Goal: Information Seeking & Learning: Learn about a topic

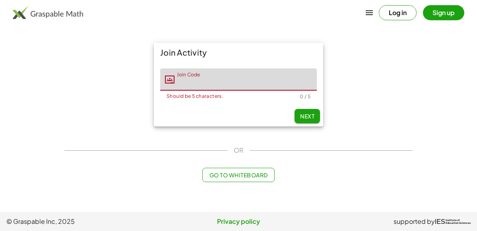
click at [242, 78] on input "Join Code" at bounding box center [245, 79] width 142 height 22
type input "*"
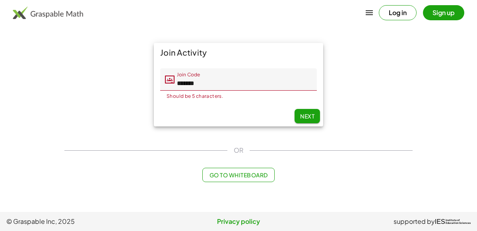
click at [306, 114] on span "Next" at bounding box center [307, 115] width 14 height 7
click at [261, 80] on input "*******" at bounding box center [245, 79] width 142 height 22
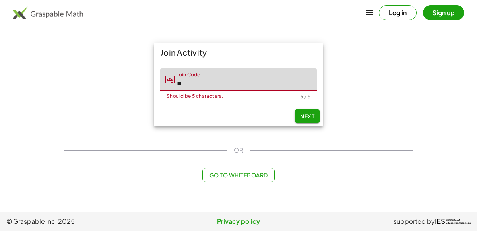
type input "*"
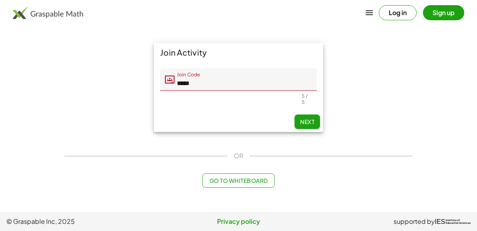
click at [261, 80] on input "*****" at bounding box center [245, 79] width 142 height 22
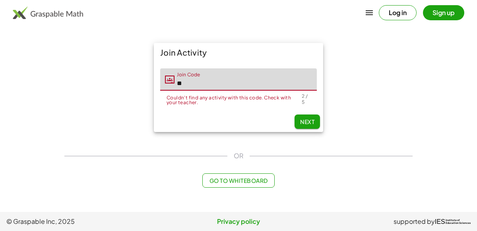
type input "*"
click at [261, 80] on input "*****" at bounding box center [245, 79] width 142 height 22
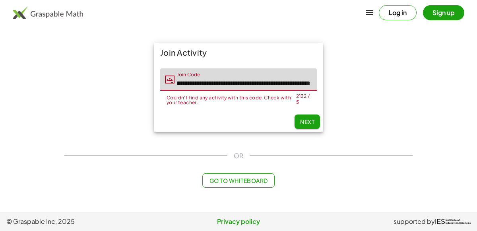
scroll to position [0, 7475]
type input "**********"
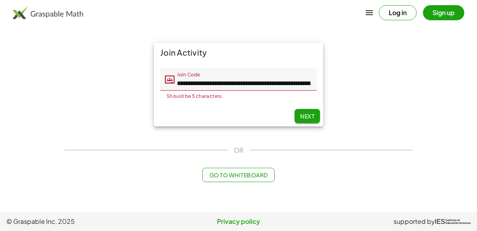
click at [256, 76] on input "Join Code" at bounding box center [245, 79] width 142 height 22
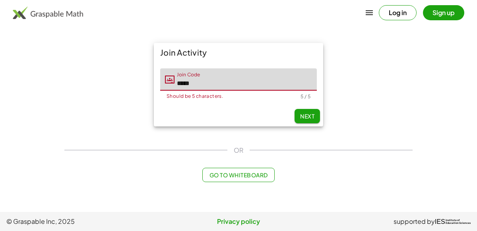
type input "*****"
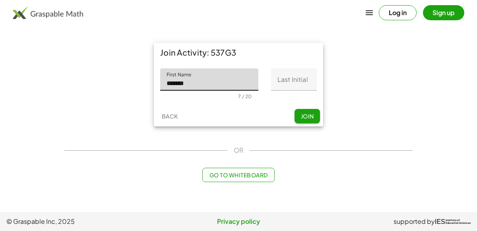
type input "*******"
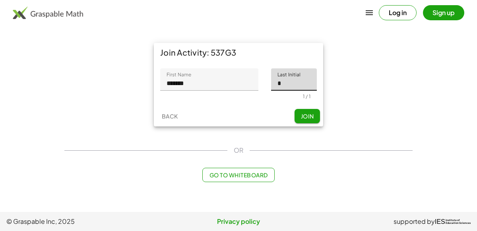
type input "*"
click at [205, 79] on input "*******" at bounding box center [209, 79] width 98 height 22
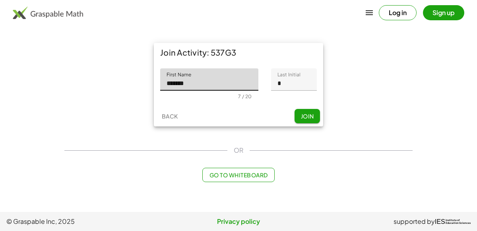
click at [185, 90] on input "*******" at bounding box center [209, 79] width 98 height 22
click at [195, 90] on input "*******" at bounding box center [209, 79] width 98 height 22
click at [312, 110] on button "Join" at bounding box center [306, 116] width 25 height 14
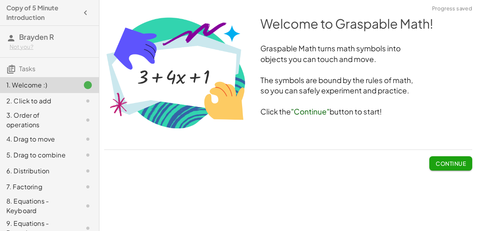
click at [451, 152] on span "Continue" at bounding box center [450, 160] width 43 height 21
click at [449, 162] on span "Continue" at bounding box center [451, 163] width 30 height 7
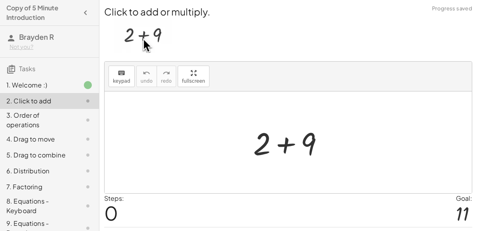
click at [290, 141] on div at bounding box center [291, 142] width 85 height 41
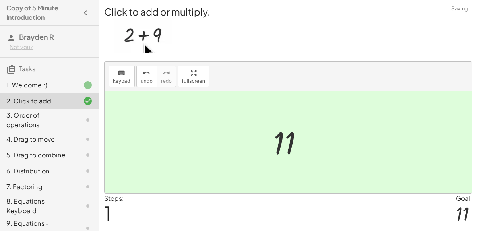
click at [266, 134] on div "+ 2 + 9 11" at bounding box center [288, 142] width 54 height 43
click at [335, 159] on div at bounding box center [288, 142] width 367 height 102
click at [267, 117] on div at bounding box center [288, 142] width 367 height 102
click at [305, 146] on div at bounding box center [291, 142] width 44 height 39
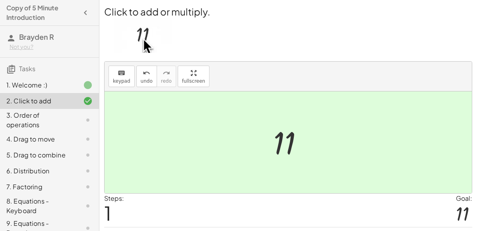
click at [72, 147] on div "3. Order of operations" at bounding box center [49, 155] width 99 height 16
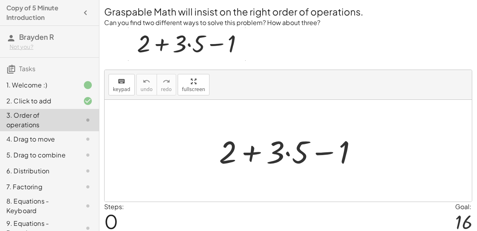
click at [249, 147] on div at bounding box center [291, 150] width 153 height 41
click at [325, 156] on div at bounding box center [291, 150] width 153 height 41
click at [329, 153] on div at bounding box center [291, 150] width 153 height 41
click at [333, 151] on div at bounding box center [291, 150] width 153 height 41
drag, startPoint x: 343, startPoint y: 152, endPoint x: 251, endPoint y: 154, distance: 92.6
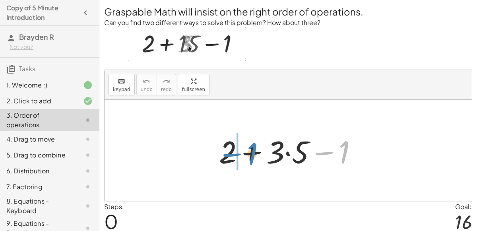
click at [251, 154] on div at bounding box center [291, 150] width 153 height 41
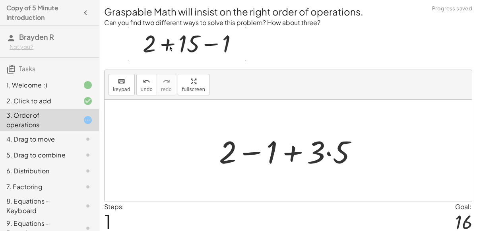
click at [247, 151] on div at bounding box center [291, 150] width 153 height 41
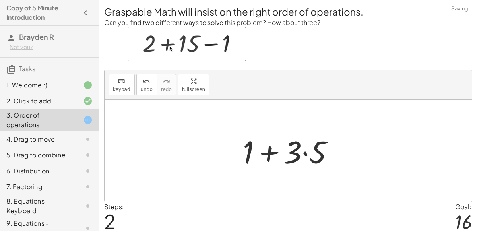
click at [265, 153] on div at bounding box center [291, 150] width 105 height 41
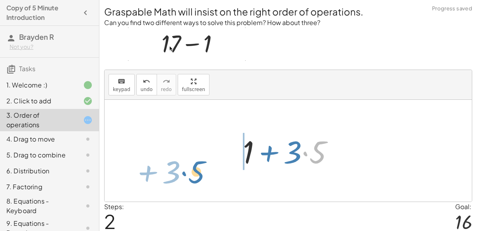
drag, startPoint x: 312, startPoint y: 149, endPoint x: 225, endPoint y: 159, distance: 87.6
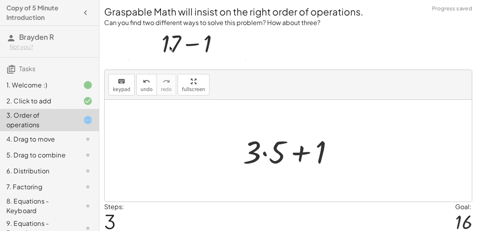
click at [292, 155] on div at bounding box center [291, 150] width 105 height 41
click at [294, 153] on div at bounding box center [291, 150] width 105 height 41
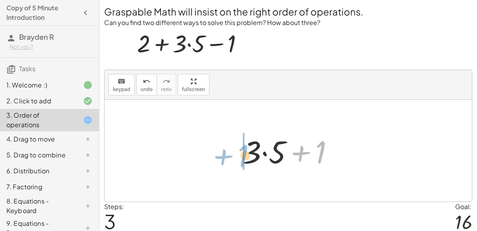
drag, startPoint x: 327, startPoint y: 143, endPoint x: 246, endPoint y: 147, distance: 80.3
click at [246, 147] on div at bounding box center [291, 150] width 105 height 41
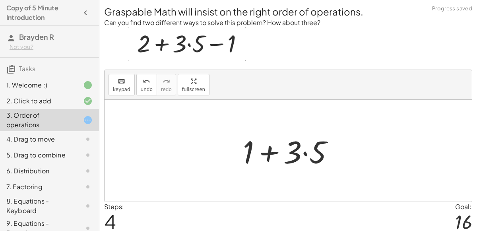
click at [273, 151] on div at bounding box center [291, 150] width 105 height 41
click at [310, 150] on div at bounding box center [291, 150] width 105 height 41
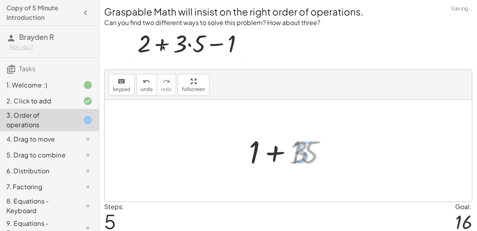
click at [310, 150] on div at bounding box center [291, 150] width 91 height 41
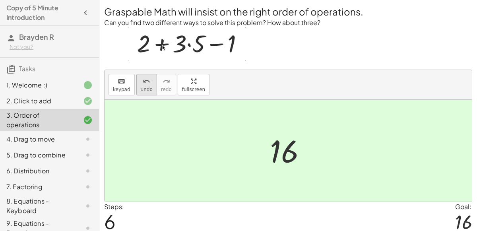
click at [147, 79] on icon "undo" at bounding box center [147, 82] width 8 height 10
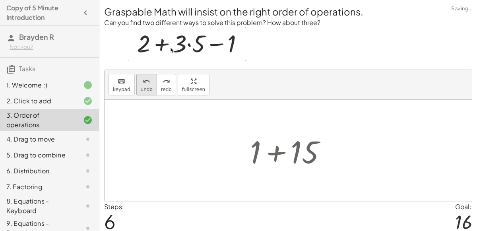
click at [147, 79] on icon "undo" at bounding box center [147, 82] width 8 height 10
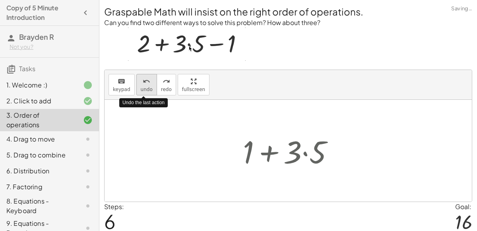
click at [147, 79] on icon "undo" at bounding box center [147, 82] width 8 height 10
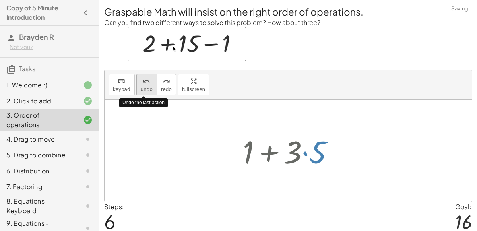
click at [147, 79] on icon "undo" at bounding box center [147, 82] width 8 height 10
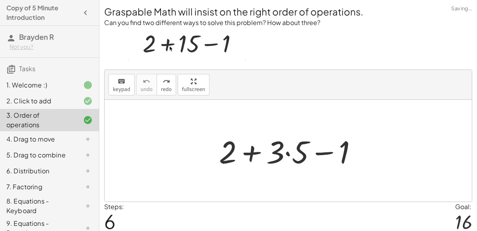
click at [296, 139] on div at bounding box center [291, 150] width 153 height 41
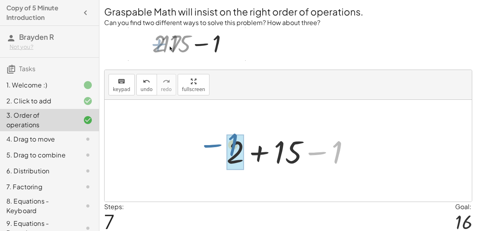
drag, startPoint x: 337, startPoint y: 143, endPoint x: 237, endPoint y: 137, distance: 99.9
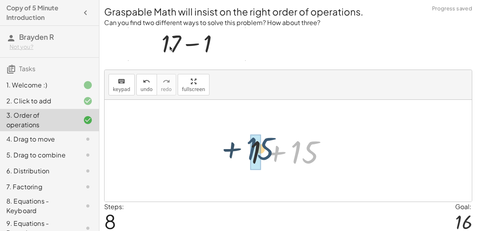
drag, startPoint x: 296, startPoint y: 151, endPoint x: 255, endPoint y: 147, distance: 41.1
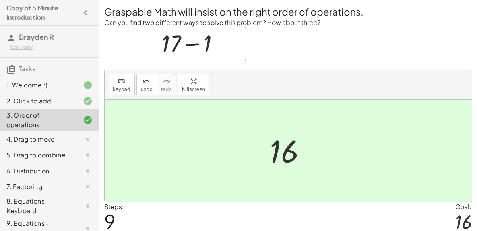
click at [81, 136] on div at bounding box center [81, 139] width 22 height 10
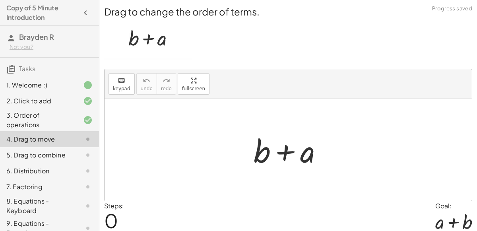
click at [284, 157] on div at bounding box center [291, 150] width 83 height 41
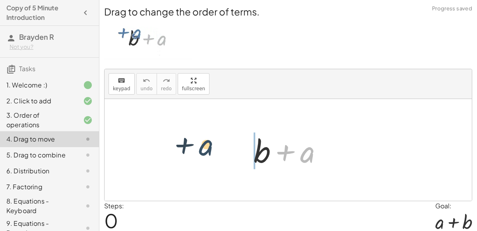
drag, startPoint x: 301, startPoint y: 156, endPoint x: 199, endPoint y: 149, distance: 102.0
click at [199, 149] on div "+ a + b + a" at bounding box center [288, 150] width 367 height 102
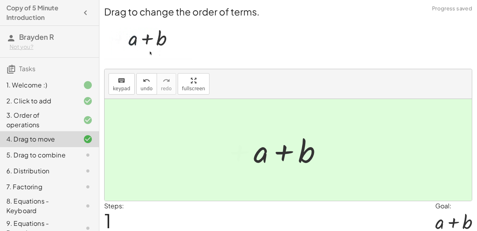
click at [254, 144] on div at bounding box center [291, 150] width 83 height 41
click at [284, 155] on div at bounding box center [291, 150] width 83 height 41
click at [256, 150] on div at bounding box center [291, 150] width 83 height 41
click at [256, 151] on div at bounding box center [291, 150] width 83 height 41
click at [304, 152] on div at bounding box center [291, 150] width 83 height 41
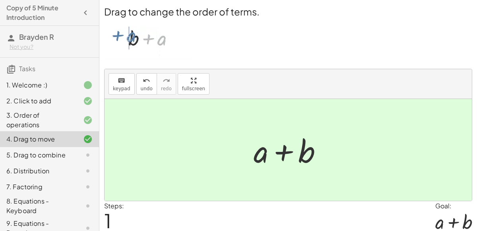
click at [304, 152] on div at bounding box center [291, 150] width 83 height 41
click at [281, 151] on div at bounding box center [291, 150] width 83 height 41
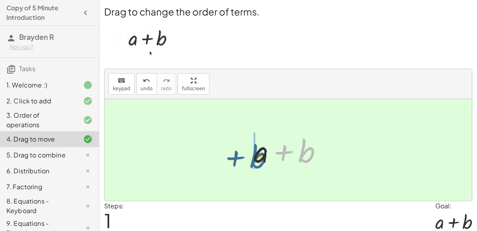
drag, startPoint x: 309, startPoint y: 150, endPoint x: 259, endPoint y: 155, distance: 49.5
click at [259, 155] on div at bounding box center [291, 150] width 83 height 41
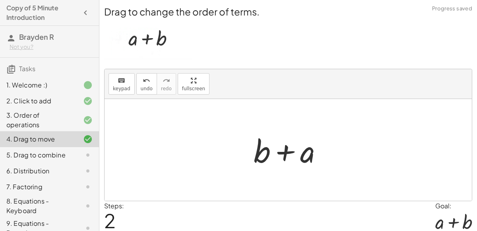
click at [293, 149] on div at bounding box center [291, 150] width 83 height 41
click at [290, 152] on div at bounding box center [291, 150] width 83 height 41
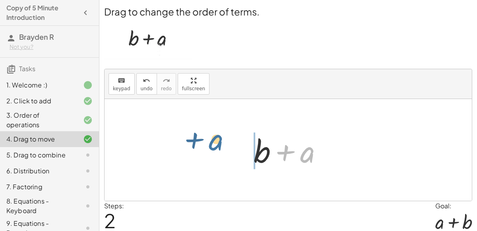
drag, startPoint x: 317, startPoint y: 151, endPoint x: 230, endPoint y: 142, distance: 87.6
click at [230, 142] on div "+ b + a + a + b + a + b + a" at bounding box center [288, 150] width 367 height 102
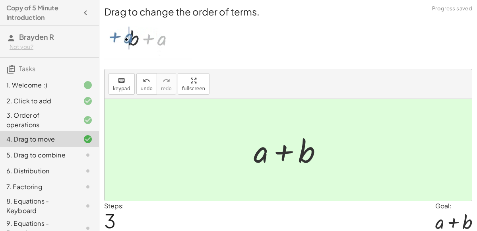
click at [279, 145] on div at bounding box center [291, 150] width 83 height 41
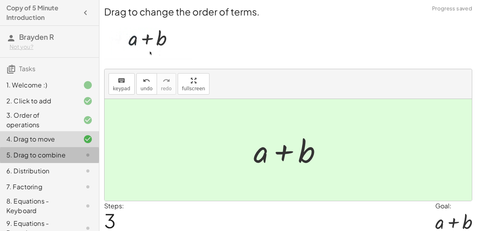
click at [18, 153] on div "5. Drag to combine" at bounding box center [38, 155] width 64 height 10
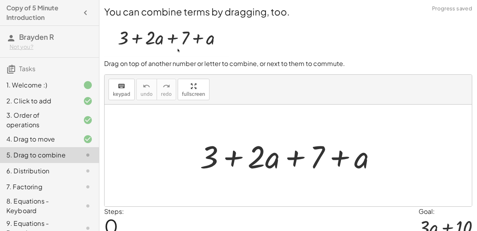
click at [297, 164] on div at bounding box center [291, 155] width 191 height 41
click at [337, 151] on div at bounding box center [291, 155] width 191 height 41
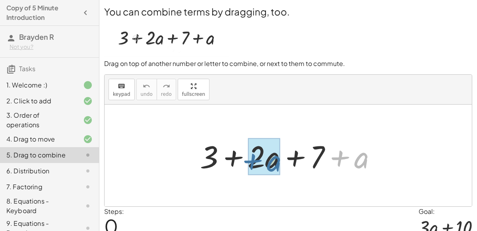
drag, startPoint x: 342, startPoint y: 156, endPoint x: 258, endPoint y: 160, distance: 84.3
click at [258, 160] on div at bounding box center [291, 155] width 191 height 41
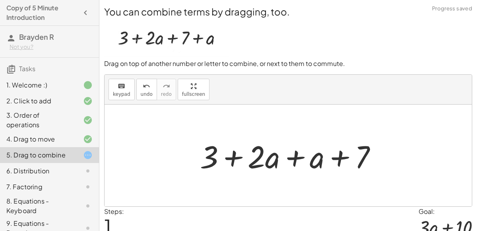
click at [294, 159] on div at bounding box center [291, 155] width 191 height 41
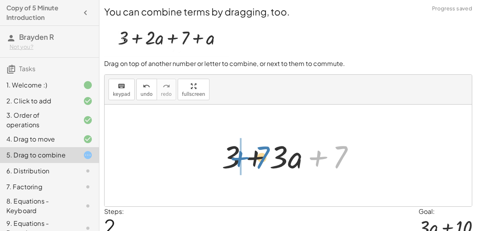
drag, startPoint x: 321, startPoint y: 155, endPoint x: 243, endPoint y: 156, distance: 78.3
click at [243, 156] on div at bounding box center [291, 155] width 147 height 41
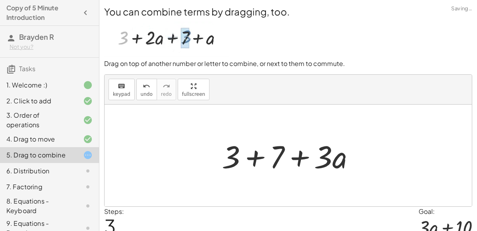
click at [249, 156] on div at bounding box center [291, 155] width 147 height 41
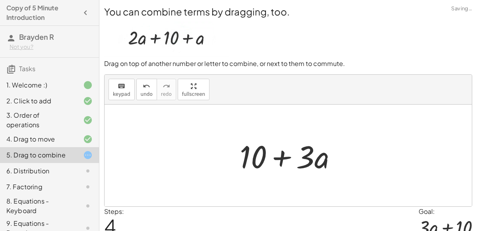
click at [272, 154] on div at bounding box center [292, 155] width 112 height 41
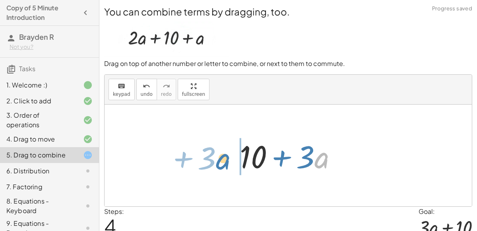
drag, startPoint x: 333, startPoint y: 161, endPoint x: 234, endPoint y: 162, distance: 98.6
click at [234, 162] on div "+ 3 + · 2 · a + 7 + a + 3 + · 2 · a + a + 7 + 3 + · 3 · a + 7 + 3 + 7 + · 3 · a…" at bounding box center [289, 155] width 122 height 45
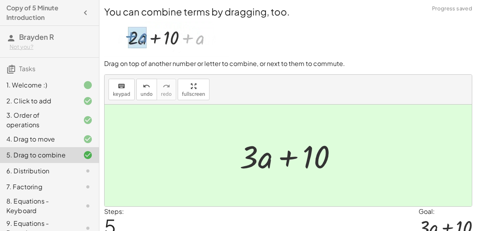
click at [43, 195] on div "6. Distribution" at bounding box center [49, 206] width 99 height 22
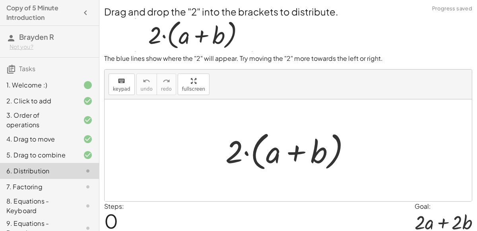
click at [211, 147] on div at bounding box center [288, 150] width 367 height 102
click at [238, 157] on div at bounding box center [290, 151] width 139 height 46
click at [242, 153] on div at bounding box center [290, 151] width 139 height 46
click at [244, 153] on div at bounding box center [290, 151] width 139 height 46
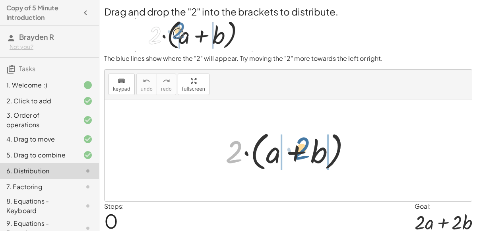
drag, startPoint x: 237, startPoint y: 151, endPoint x: 303, endPoint y: 147, distance: 65.7
click at [303, 147] on div at bounding box center [290, 151] width 139 height 46
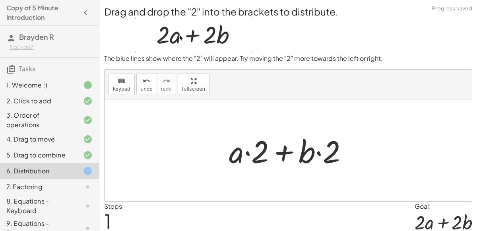
click at [302, 147] on div at bounding box center [291, 150] width 133 height 41
click at [306, 157] on div at bounding box center [291, 150] width 133 height 41
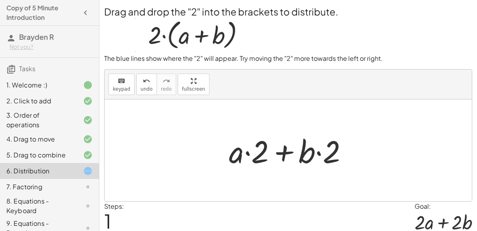
click at [329, 156] on div at bounding box center [291, 150] width 133 height 41
click at [314, 154] on div at bounding box center [291, 150] width 133 height 41
click at [318, 152] on div at bounding box center [291, 150] width 133 height 41
click at [290, 151] on div at bounding box center [291, 150] width 133 height 41
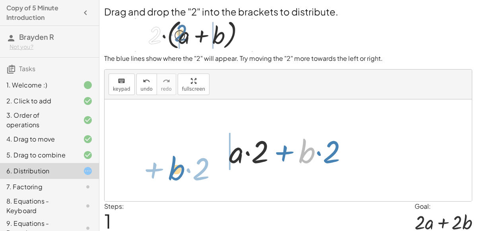
drag, startPoint x: 306, startPoint y: 156, endPoint x: 187, endPoint y: 166, distance: 119.3
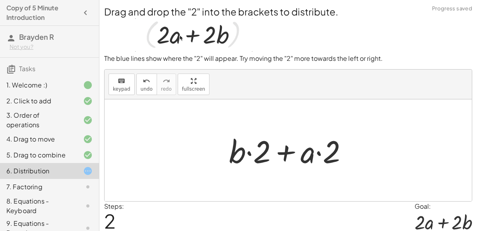
click at [295, 146] on div at bounding box center [291, 150] width 133 height 41
click at [248, 149] on div at bounding box center [291, 150] width 133 height 41
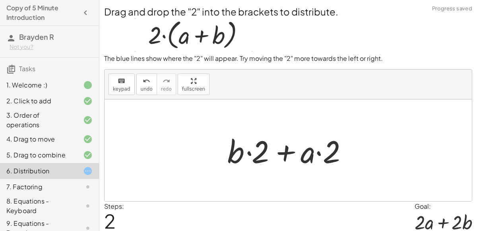
click at [248, 149] on div at bounding box center [291, 150] width 133 height 41
click at [250, 152] on div at bounding box center [291, 150] width 133 height 41
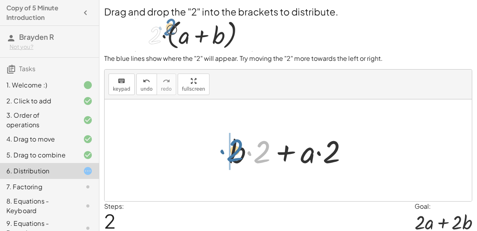
drag, startPoint x: 265, startPoint y: 153, endPoint x: 236, endPoint y: 151, distance: 28.7
click at [236, 151] on div at bounding box center [291, 150] width 133 height 41
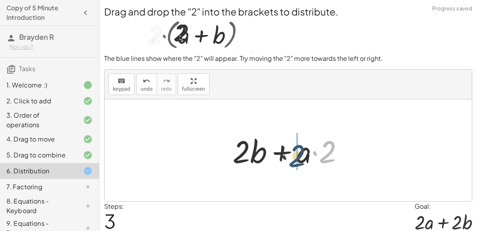
drag, startPoint x: 334, startPoint y: 151, endPoint x: 302, endPoint y: 155, distance: 31.6
click at [302, 155] on div at bounding box center [292, 150] width 126 height 41
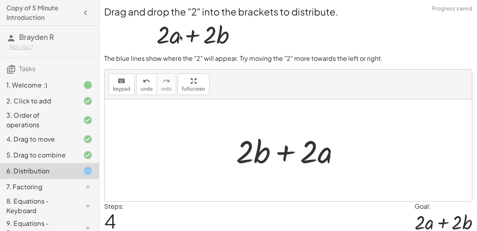
click at [285, 151] on div at bounding box center [291, 150] width 118 height 41
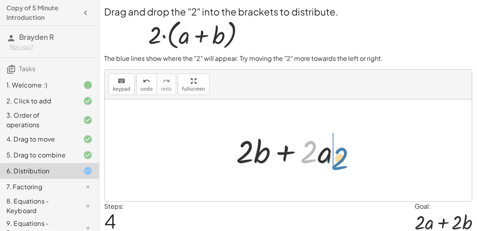
drag, startPoint x: 308, startPoint y: 163, endPoint x: 346, endPoint y: 171, distance: 39.0
click at [346, 171] on div "· 2 · ( + a + b ) + · a · 2 + · b · 2 + · b · 2 + · a · 2 + · 2 · b + · a · 2 ·…" at bounding box center [288, 150] width 128 height 45
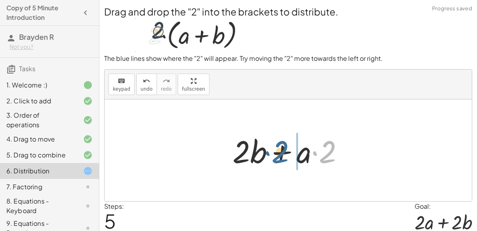
drag, startPoint x: 323, startPoint y: 146, endPoint x: 280, endPoint y: 147, distance: 43.3
click at [280, 147] on div at bounding box center [292, 150] width 126 height 41
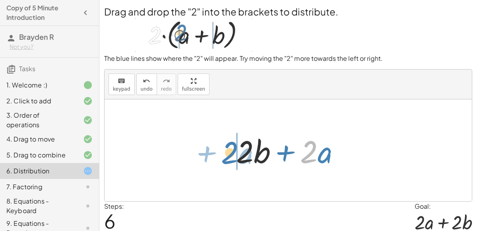
drag, startPoint x: 305, startPoint y: 152, endPoint x: 225, endPoint y: 153, distance: 79.5
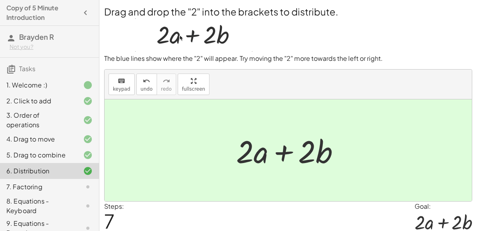
click at [88, 182] on icon at bounding box center [88, 187] width 10 height 10
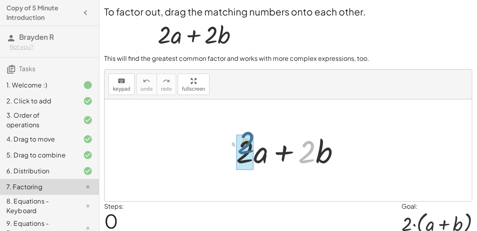
drag, startPoint x: 306, startPoint y: 155, endPoint x: 243, endPoint y: 149, distance: 63.5
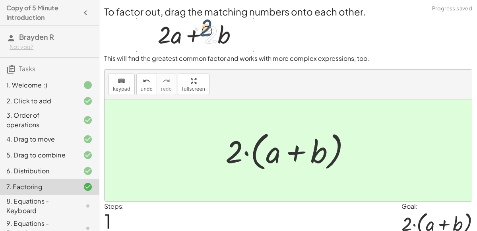
click at [53, 200] on div "8. Equations - Keyboard" at bounding box center [38, 205] width 64 height 19
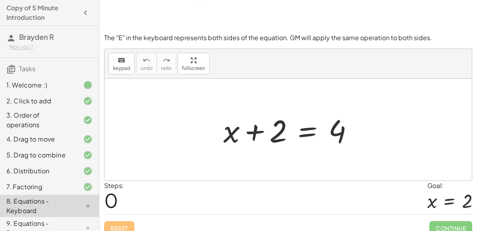
scroll to position [69, 0]
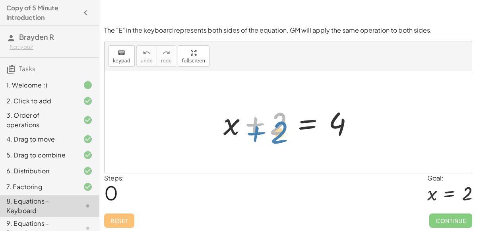
drag, startPoint x: 274, startPoint y: 121, endPoint x: 276, endPoint y: 128, distance: 6.9
click at [276, 128] on div at bounding box center [291, 122] width 144 height 41
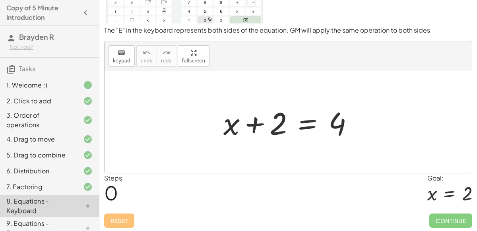
click at [227, 117] on div at bounding box center [291, 122] width 144 height 41
drag, startPoint x: 259, startPoint y: 118, endPoint x: 249, endPoint y: 110, distance: 12.7
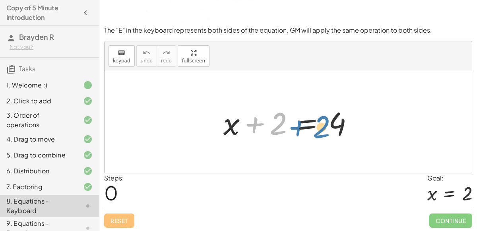
click at [249, 110] on div at bounding box center [291, 122] width 144 height 41
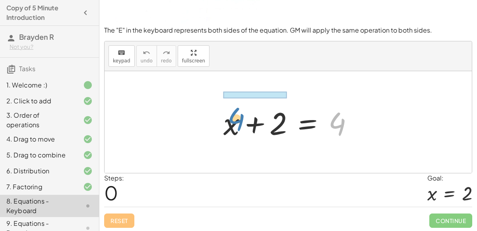
drag, startPoint x: 334, startPoint y: 122, endPoint x: 234, endPoint y: 118, distance: 100.7
click at [234, 118] on div at bounding box center [291, 122] width 144 height 41
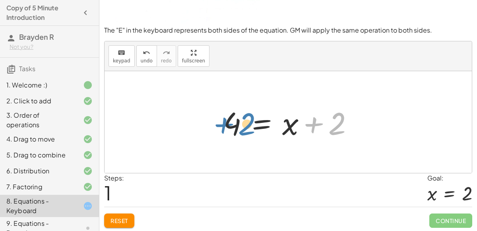
drag, startPoint x: 336, startPoint y: 123, endPoint x: 250, endPoint y: 122, distance: 86.2
click at [250, 122] on div at bounding box center [291, 122] width 144 height 41
drag, startPoint x: 339, startPoint y: 120, endPoint x: 237, endPoint y: 120, distance: 102.1
click at [237, 120] on div at bounding box center [291, 122] width 144 height 41
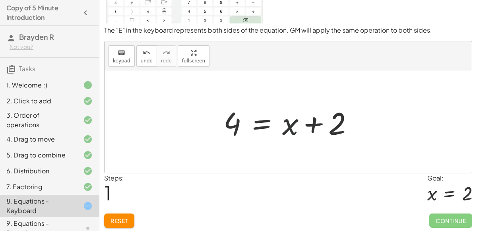
click at [289, 124] on div at bounding box center [291, 122] width 144 height 41
click at [308, 126] on div at bounding box center [291, 122] width 144 height 41
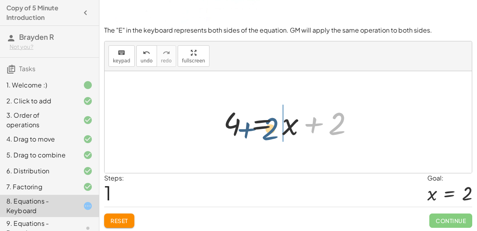
drag, startPoint x: 334, startPoint y: 122, endPoint x: 271, endPoint y: 127, distance: 63.0
click at [271, 127] on div at bounding box center [291, 122] width 144 height 41
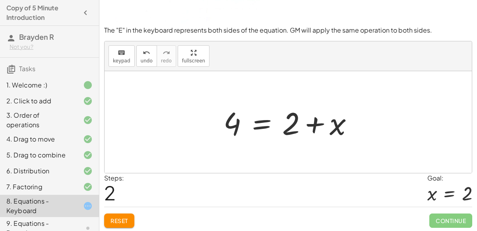
click at [340, 125] on div at bounding box center [291, 122] width 144 height 41
click at [109, 53] on button "keyboard keypad" at bounding box center [121, 55] width 26 height 21
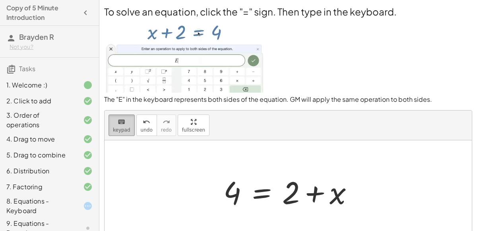
click at [126, 128] on span "keypad" at bounding box center [121, 130] width 17 height 6
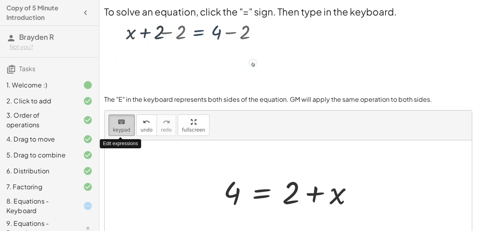
scroll to position [69, 0]
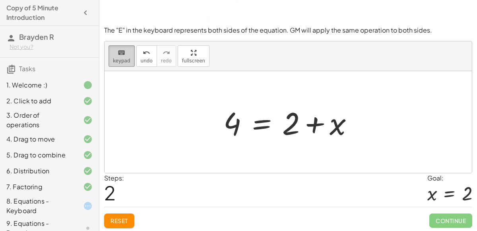
click at [122, 61] on span "keypad" at bounding box center [121, 61] width 17 height 6
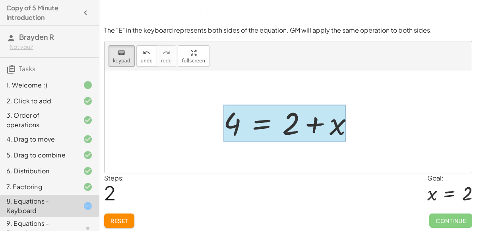
click at [250, 122] on div at bounding box center [284, 123] width 122 height 37
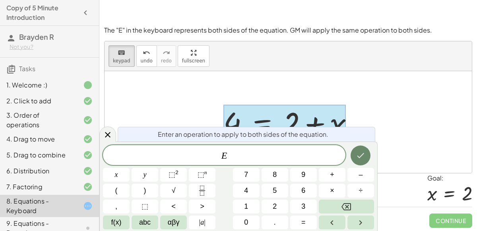
click at [367, 154] on button "Done" at bounding box center [361, 155] width 20 height 20
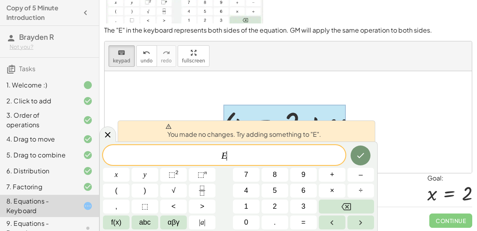
click at [353, 144] on div "You made no changes. Try adding something to "E". E ​ x y ⬚ 2 ⬚ n 7 8 9 + – ( )…" at bounding box center [238, 185] width 278 height 89
click at [267, 111] on div at bounding box center [284, 123] width 122 height 37
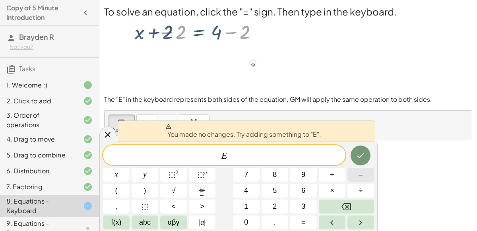
click at [355, 176] on button "–" at bounding box center [360, 175] width 27 height 14
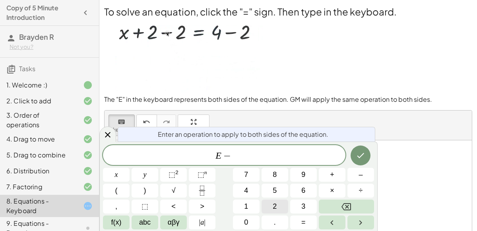
click at [274, 201] on span "2" at bounding box center [275, 206] width 4 height 11
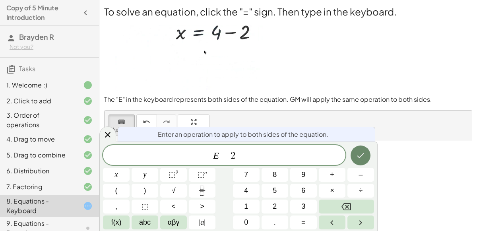
click at [357, 154] on icon "Done" at bounding box center [361, 156] width 10 height 10
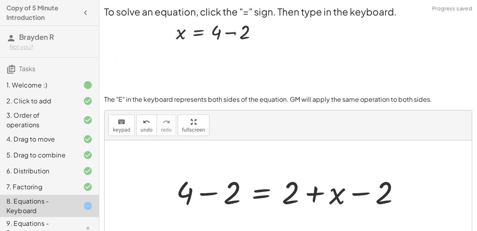
scroll to position [69, 0]
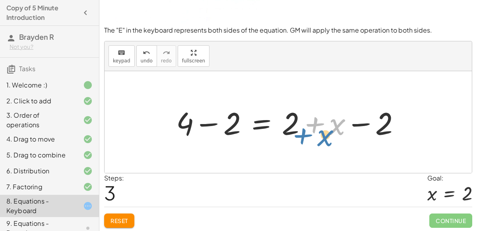
drag, startPoint x: 340, startPoint y: 124, endPoint x: 332, endPoint y: 132, distance: 11.2
click at [332, 132] on div at bounding box center [291, 122] width 238 height 41
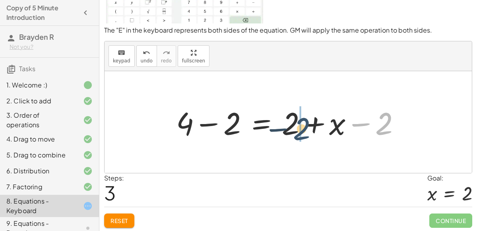
drag, startPoint x: 383, startPoint y: 118, endPoint x: 301, endPoint y: 123, distance: 82.8
click at [301, 123] on div at bounding box center [291, 122] width 238 height 41
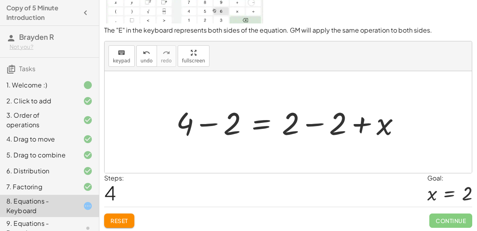
click at [309, 124] on div at bounding box center [291, 122] width 238 height 41
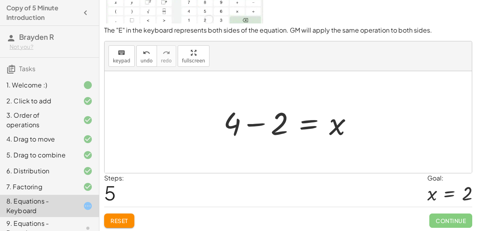
click at [257, 120] on div at bounding box center [291, 122] width 144 height 41
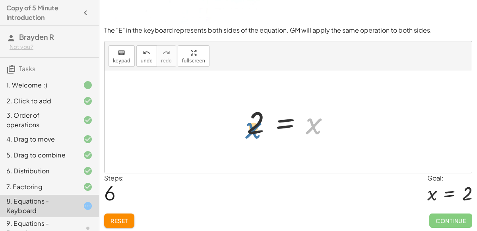
drag, startPoint x: 320, startPoint y: 122, endPoint x: 246, endPoint y: 124, distance: 73.5
click at [246, 124] on div at bounding box center [291, 122] width 97 height 39
drag, startPoint x: 254, startPoint y: 123, endPoint x: 305, endPoint y: 127, distance: 51.4
click at [305, 127] on div at bounding box center [291, 122] width 97 height 39
click at [314, 126] on div at bounding box center [291, 122] width 97 height 39
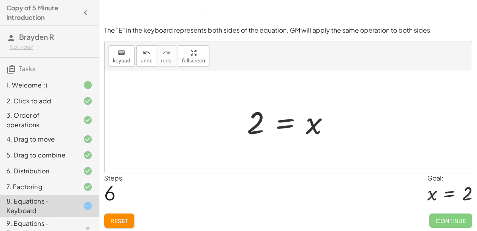
click at [313, 125] on div at bounding box center [291, 122] width 97 height 39
click at [284, 124] on div at bounding box center [291, 122] width 97 height 39
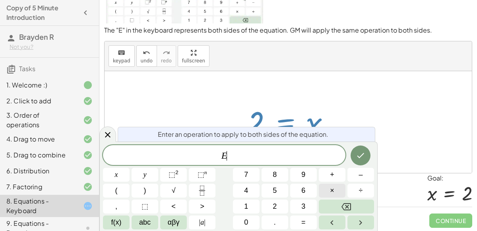
click at [327, 191] on button "×" at bounding box center [332, 191] width 27 height 14
click at [269, 198] on div "E · x y ⬚ 2 ⬚ n 7 8 9 + – ( ) √ 4 5 6 × ÷ , ⬚ < > 1 2 3 f(x) abc αβγ | a | 0 . =" at bounding box center [238, 187] width 271 height 84
click at [272, 203] on button "2" at bounding box center [274, 206] width 27 height 14
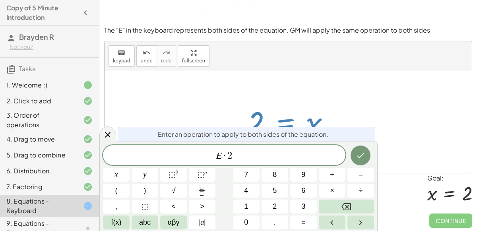
click at [130, 168] on div at bounding box center [116, 175] width 27 height 14
click at [356, 149] on button "Done" at bounding box center [361, 155] width 20 height 20
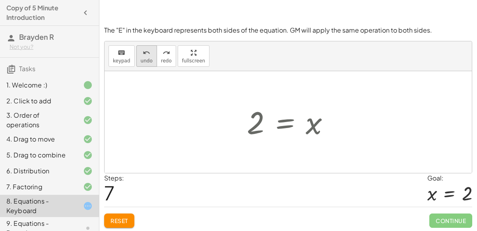
click at [149, 54] on button "undo undo" at bounding box center [146, 55] width 21 height 21
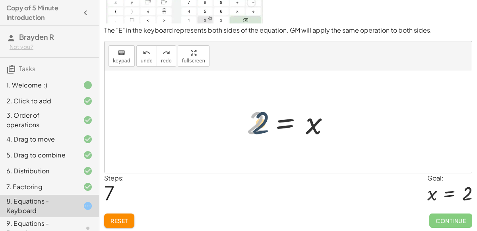
drag, startPoint x: 244, startPoint y: 125, endPoint x: 256, endPoint y: 124, distance: 12.3
click at [256, 124] on div at bounding box center [291, 122] width 97 height 39
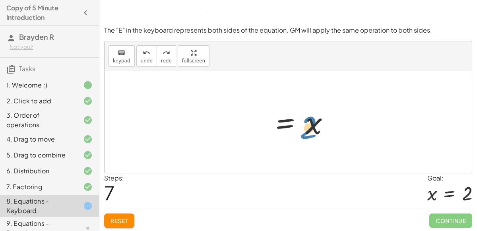
drag, startPoint x: 256, startPoint y: 124, endPoint x: 312, endPoint y: 130, distance: 56.3
click at [312, 130] on div at bounding box center [291, 122] width 97 height 39
drag, startPoint x: 314, startPoint y: 128, endPoint x: 255, endPoint y: 121, distance: 60.1
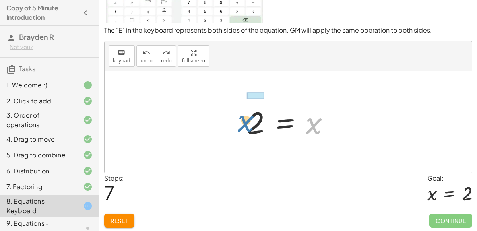
click at [255, 121] on div at bounding box center [291, 122] width 97 height 39
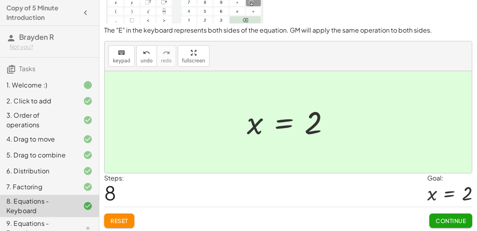
scroll to position [97, 0]
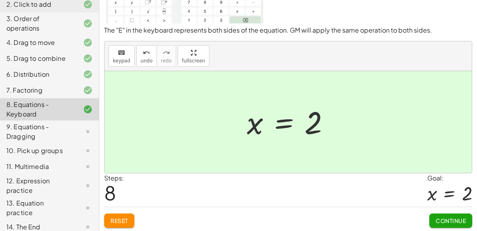
click at [77, 129] on div at bounding box center [81, 132] width 22 height 10
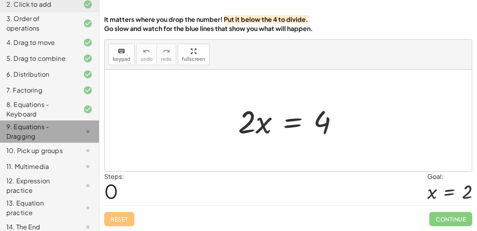
scroll to position [64, 0]
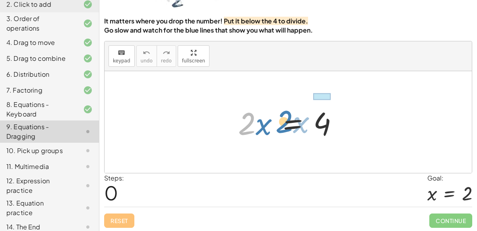
drag, startPoint x: 248, startPoint y: 130, endPoint x: 285, endPoint y: 127, distance: 37.4
click at [285, 127] on div at bounding box center [291, 122] width 114 height 41
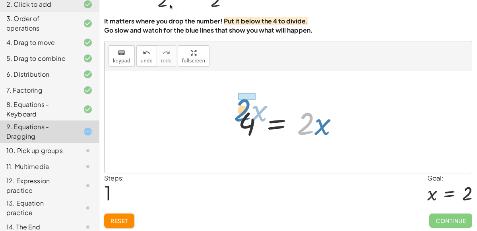
drag, startPoint x: 303, startPoint y: 120, endPoint x: 229, endPoint y: 108, distance: 75.7
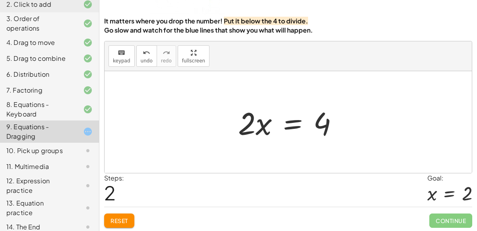
click at [291, 121] on div at bounding box center [291, 122] width 114 height 41
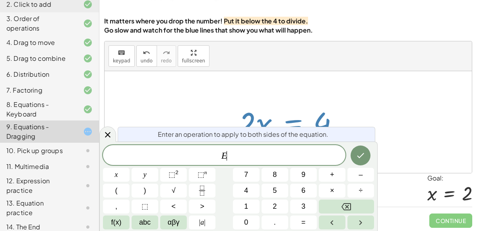
click at [291, 121] on div at bounding box center [291, 122] width 114 height 41
click at [359, 91] on div at bounding box center [288, 122] width 367 height 102
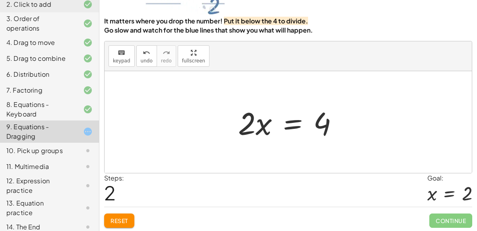
click at [293, 128] on div at bounding box center [291, 122] width 114 height 41
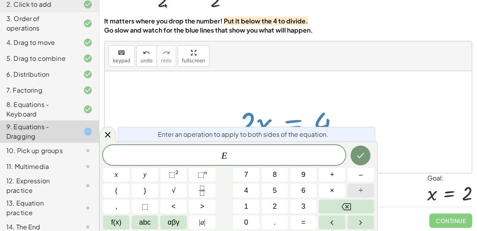
click at [353, 189] on button "÷" at bounding box center [360, 191] width 27 height 14
click at [266, 203] on button "2" at bounding box center [274, 206] width 27 height 14
click at [369, 158] on button "Done" at bounding box center [361, 155] width 20 height 20
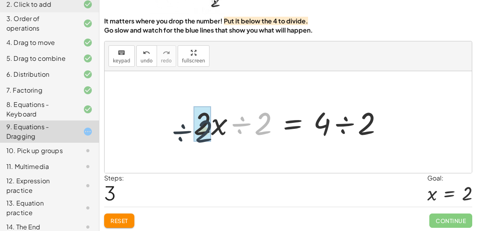
drag, startPoint x: 262, startPoint y: 115, endPoint x: 206, endPoint y: 121, distance: 56.3
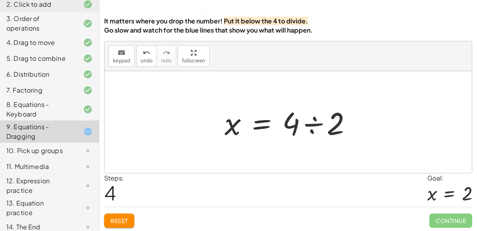
drag, startPoint x: 371, startPoint y: 117, endPoint x: 278, endPoint y: 133, distance: 94.4
click at [278, 133] on div "· 2 · x = 4 4 = · 2 · x · 2 · x = 4 · 2 · x ÷ 2 = · 4 ÷ 2 x = 4 · ÷ 2" at bounding box center [288, 122] width 151 height 45
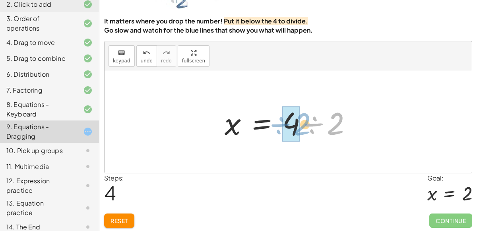
drag, startPoint x: 333, startPoint y: 120, endPoint x: 297, endPoint y: 120, distance: 35.4
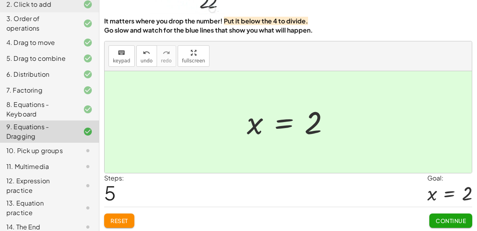
click at [95, 174] on div "10. Pick up groups" at bounding box center [49, 185] width 99 height 22
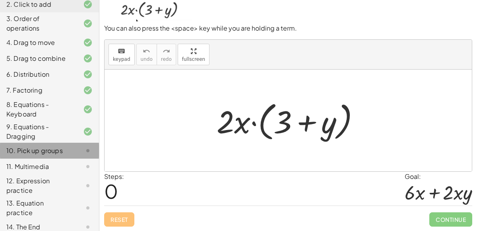
scroll to position [64, 0]
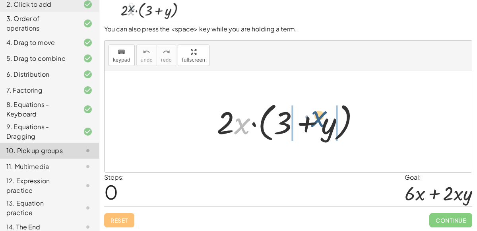
drag, startPoint x: 241, startPoint y: 126, endPoint x: 309, endPoint y: 119, distance: 68.7
click at [309, 119] on div at bounding box center [291, 122] width 157 height 46
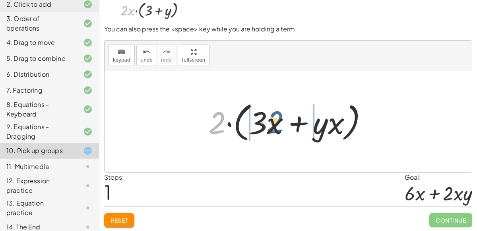
drag, startPoint x: 215, startPoint y: 123, endPoint x: 273, endPoint y: 122, distance: 58.8
click at [273, 122] on div at bounding box center [291, 122] width 174 height 46
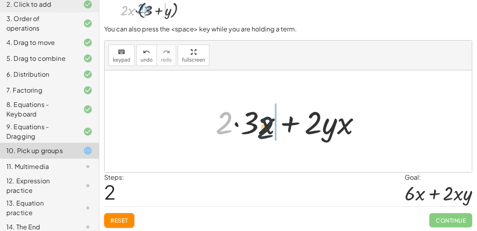
drag, startPoint x: 227, startPoint y: 122, endPoint x: 270, endPoint y: 127, distance: 44.0
click at [270, 127] on div at bounding box center [291, 121] width 160 height 41
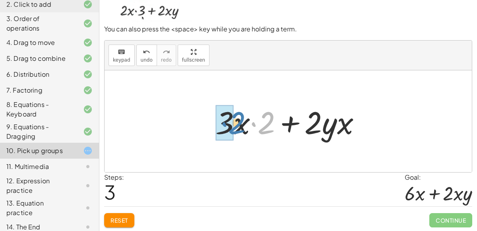
drag, startPoint x: 266, startPoint y: 123, endPoint x: 232, endPoint y: 122, distance: 34.2
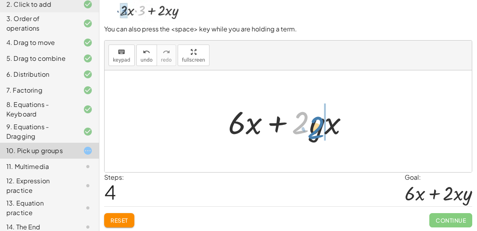
drag, startPoint x: 299, startPoint y: 118, endPoint x: 316, endPoint y: 124, distance: 17.5
click at [316, 124] on div at bounding box center [291, 121] width 134 height 41
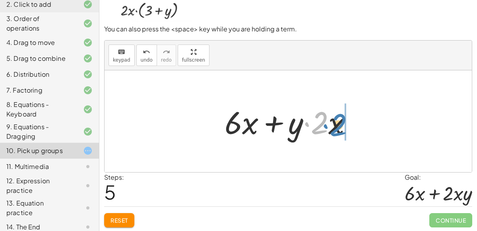
drag, startPoint x: 313, startPoint y: 122, endPoint x: 331, endPoint y: 124, distance: 18.8
click at [331, 124] on div at bounding box center [292, 121] width 142 height 41
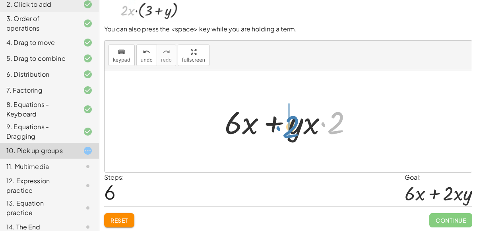
drag, startPoint x: 331, startPoint y: 124, endPoint x: 287, endPoint y: 128, distance: 44.7
click at [287, 128] on div at bounding box center [292, 121] width 142 height 41
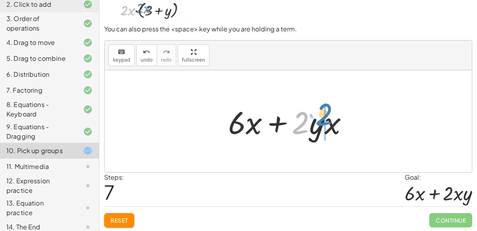
drag, startPoint x: 299, startPoint y: 124, endPoint x: 323, endPoint y: 117, distance: 24.9
click at [323, 117] on div at bounding box center [291, 121] width 134 height 41
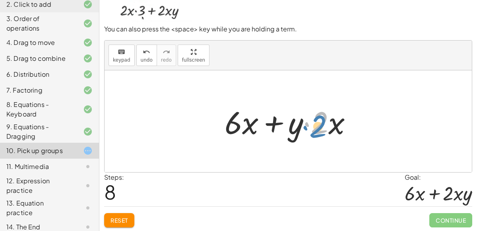
drag, startPoint x: 320, startPoint y: 121, endPoint x: 327, endPoint y: 125, distance: 8.0
click at [327, 125] on div at bounding box center [292, 121] width 142 height 41
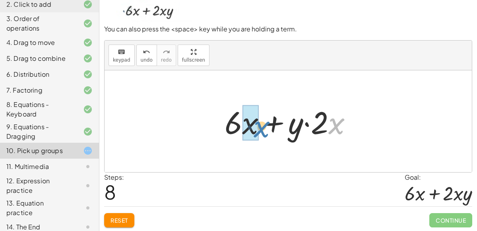
drag, startPoint x: 331, startPoint y: 124, endPoint x: 254, endPoint y: 126, distance: 76.3
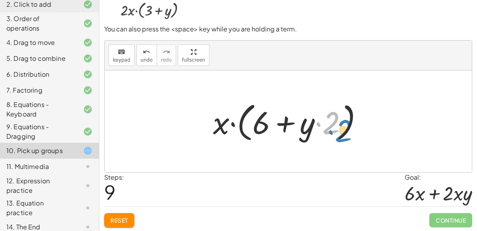
drag, startPoint x: 334, startPoint y: 118, endPoint x: 360, endPoint y: 126, distance: 27.5
click at [360, 126] on div at bounding box center [291, 122] width 165 height 46
drag, startPoint x: 325, startPoint y: 125, endPoint x: 323, endPoint y: 130, distance: 5.5
click at [323, 130] on div at bounding box center [291, 122] width 165 height 46
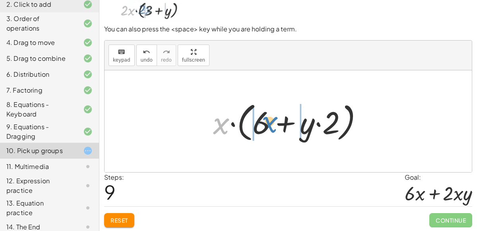
drag, startPoint x: 218, startPoint y: 124, endPoint x: 268, endPoint y: 121, distance: 50.6
click at [268, 121] on div at bounding box center [291, 122] width 165 height 46
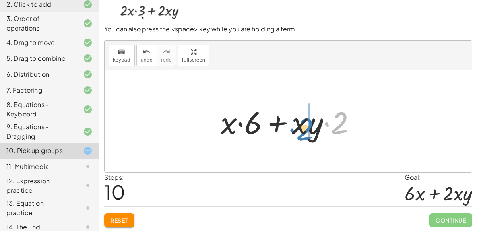
drag, startPoint x: 341, startPoint y: 121, endPoint x: 307, endPoint y: 127, distance: 35.2
click at [307, 127] on div at bounding box center [291, 121] width 149 height 41
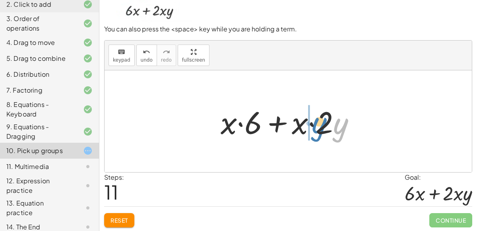
drag, startPoint x: 343, startPoint y: 122, endPoint x: 322, endPoint y: 121, distance: 20.7
click at [322, 121] on div at bounding box center [291, 121] width 149 height 41
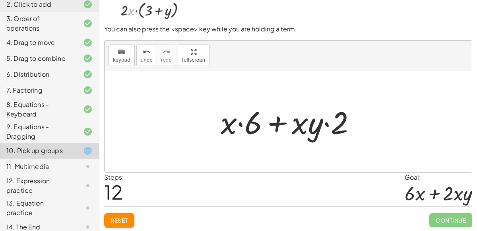
click at [322, 123] on div at bounding box center [291, 121] width 149 height 41
click at [326, 124] on div at bounding box center [291, 121] width 149 height 41
drag, startPoint x: 334, startPoint y: 124, endPoint x: 288, endPoint y: 127, distance: 46.6
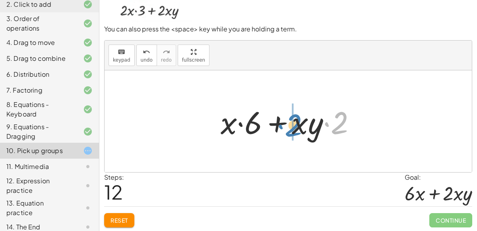
click at [288, 127] on div at bounding box center [291, 121] width 149 height 41
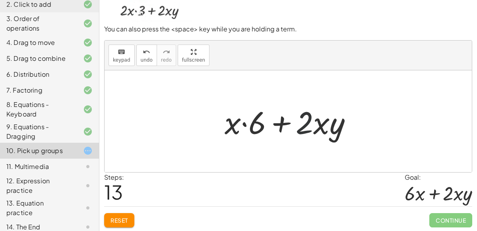
click at [308, 123] on div at bounding box center [292, 121] width 142 height 41
drag, startPoint x: 228, startPoint y: 128, endPoint x: 266, endPoint y: 127, distance: 37.8
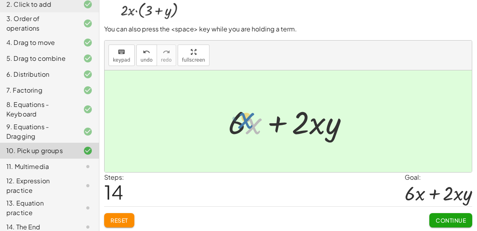
drag, startPoint x: 257, startPoint y: 124, endPoint x: 252, endPoint y: 121, distance: 6.1
click at [252, 121] on div at bounding box center [291, 121] width 134 height 41
click at [57, 162] on div "11. Multimedia" at bounding box center [38, 167] width 64 height 10
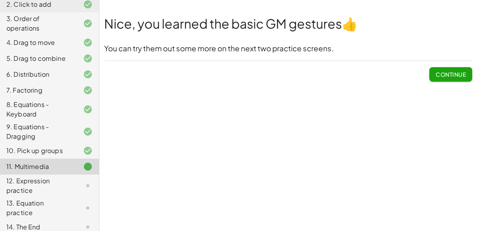
click at [437, 70] on button "Continue" at bounding box center [450, 74] width 43 height 14
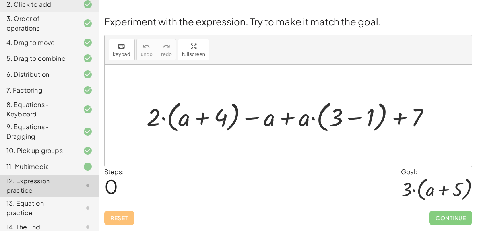
click at [287, 116] on div at bounding box center [292, 115] width 298 height 37
drag, startPoint x: 301, startPoint y: 118, endPoint x: 351, endPoint y: 110, distance: 50.3
click at [351, 110] on div at bounding box center [292, 115] width 298 height 37
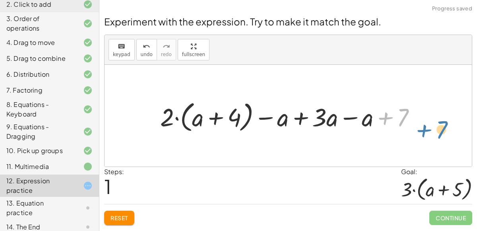
drag, startPoint x: 399, startPoint y: 114, endPoint x: 405, endPoint y: 116, distance: 6.3
click at [405, 116] on div at bounding box center [291, 115] width 270 height 37
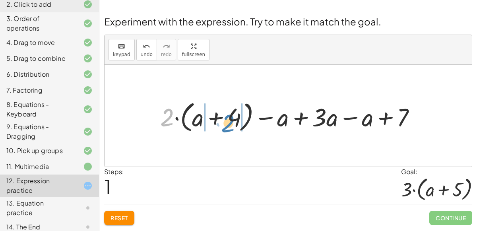
drag, startPoint x: 168, startPoint y: 121, endPoint x: 228, endPoint y: 126, distance: 60.2
click at [228, 126] on div at bounding box center [291, 115] width 270 height 37
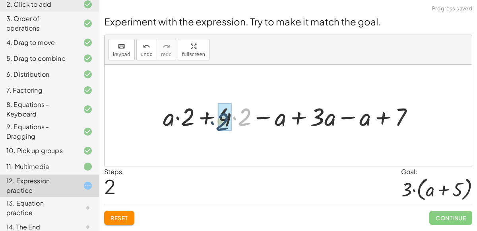
drag, startPoint x: 242, startPoint y: 120, endPoint x: 221, endPoint y: 124, distance: 21.8
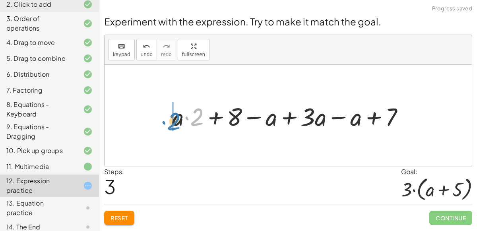
drag, startPoint x: 199, startPoint y: 113, endPoint x: 172, endPoint y: 118, distance: 27.8
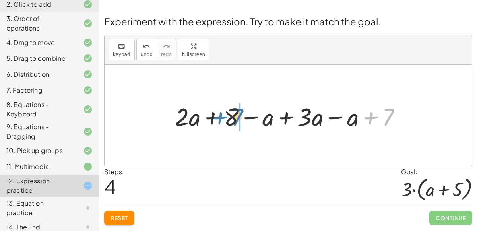
drag, startPoint x: 382, startPoint y: 110, endPoint x: 230, endPoint y: 110, distance: 152.6
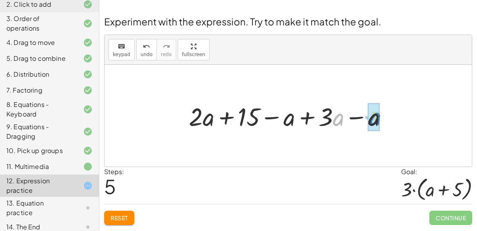
drag, startPoint x: 335, startPoint y: 115, endPoint x: 372, endPoint y: 114, distance: 37.0
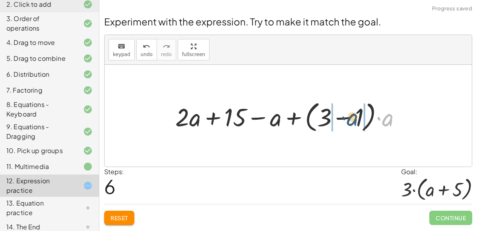
drag, startPoint x: 391, startPoint y: 120, endPoint x: 353, endPoint y: 120, distance: 38.2
click at [353, 120] on div at bounding box center [291, 115] width 240 height 37
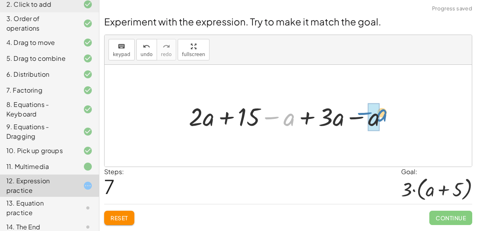
drag, startPoint x: 283, startPoint y: 120, endPoint x: 375, endPoint y: 117, distance: 92.6
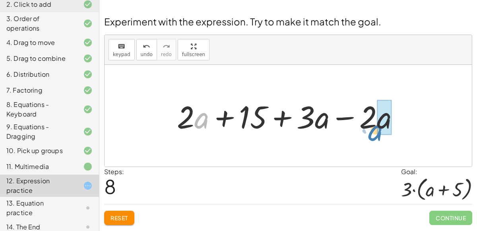
drag, startPoint x: 196, startPoint y: 122, endPoint x: 370, endPoint y: 133, distance: 174.4
click at [370, 133] on div at bounding box center [291, 115] width 237 height 41
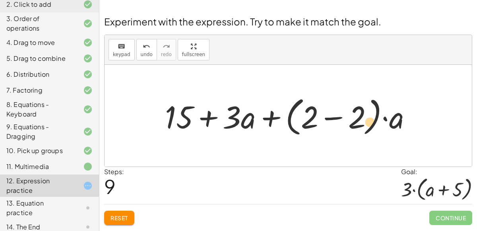
drag, startPoint x: 358, startPoint y: 116, endPoint x: 384, endPoint y: 118, distance: 25.9
click at [384, 118] on div at bounding box center [291, 116] width 261 height 46
click at [338, 119] on div at bounding box center [291, 116] width 261 height 46
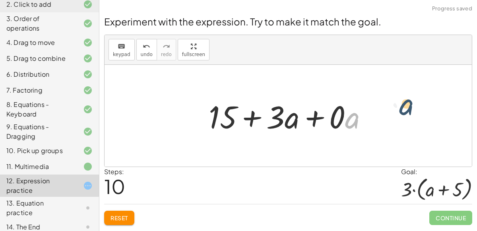
drag, startPoint x: 348, startPoint y: 120, endPoint x: 401, endPoint y: 106, distance: 55.0
drag, startPoint x: 336, startPoint y: 116, endPoint x: 330, endPoint y: 115, distance: 6.5
click at [330, 115] on div at bounding box center [291, 115] width 173 height 41
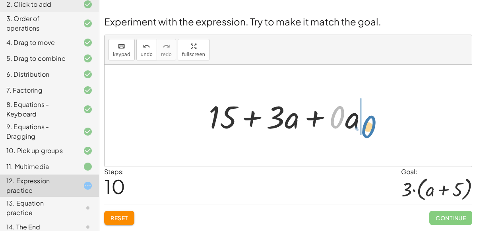
drag, startPoint x: 330, startPoint y: 115, endPoint x: 360, endPoint y: 123, distance: 30.7
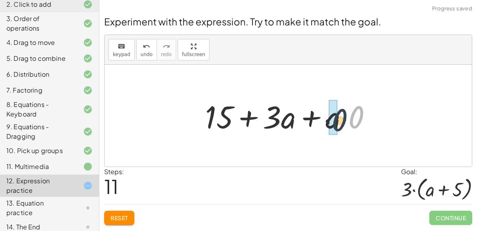
drag, startPoint x: 357, startPoint y: 120, endPoint x: 338, endPoint y: 123, distance: 19.7
click at [338, 123] on div at bounding box center [291, 115] width 181 height 41
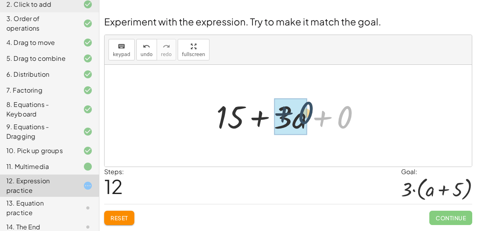
drag, startPoint x: 338, startPoint y: 123, endPoint x: 296, endPoint y: 121, distance: 41.4
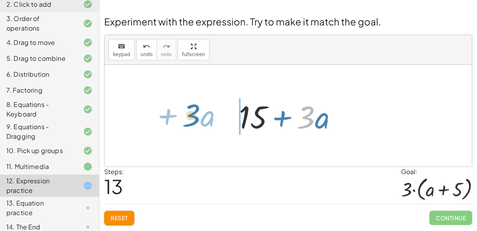
drag, startPoint x: 300, startPoint y: 116, endPoint x: 186, endPoint y: 114, distance: 113.7
click at [186, 114] on div "+ · 2 · ( + a + 4 ) − a + · a · ( + 3 − 1 ) + 7 + · 2 · ( + a + 4 ) − a + · 3 ·…" at bounding box center [288, 116] width 367 height 102
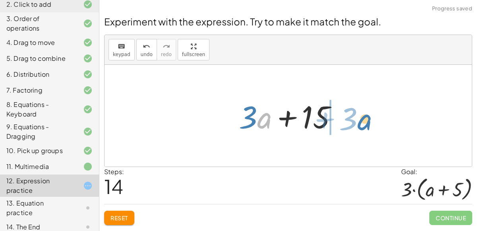
drag, startPoint x: 262, startPoint y: 120, endPoint x: 362, endPoint y: 121, distance: 100.2
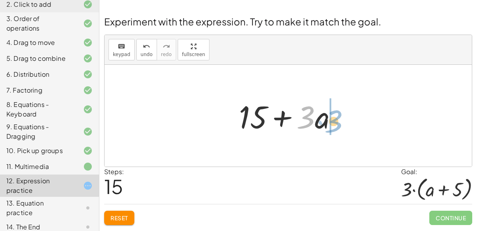
drag, startPoint x: 298, startPoint y: 118, endPoint x: 326, endPoint y: 122, distance: 27.7
click at [326, 122] on div at bounding box center [291, 115] width 113 height 41
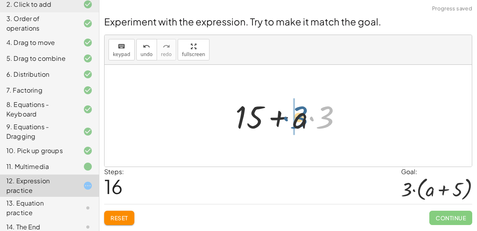
drag, startPoint x: 326, startPoint y: 120, endPoint x: 297, endPoint y: 120, distance: 28.6
click at [297, 120] on div at bounding box center [291, 115] width 120 height 41
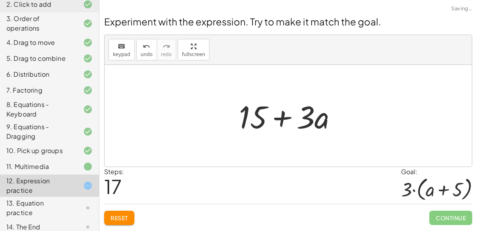
click at [286, 118] on div at bounding box center [291, 115] width 113 height 41
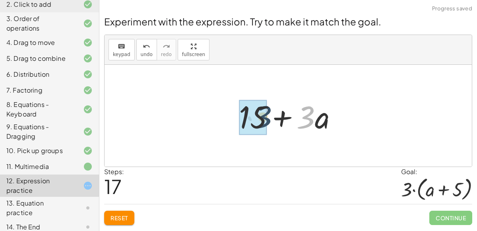
drag, startPoint x: 310, startPoint y: 118, endPoint x: 258, endPoint y: 118, distance: 51.3
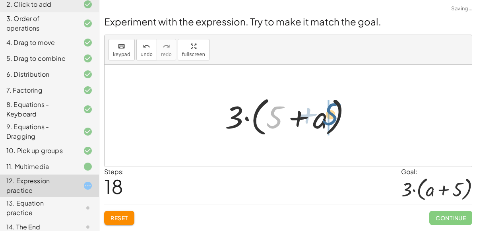
drag, startPoint x: 278, startPoint y: 115, endPoint x: 334, endPoint y: 112, distance: 56.1
click at [334, 112] on div at bounding box center [291, 116] width 141 height 46
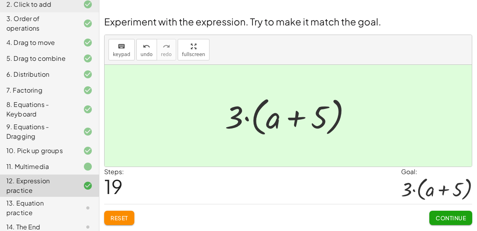
click at [52, 199] on div "13. Equation practice" at bounding box center [38, 207] width 64 height 19
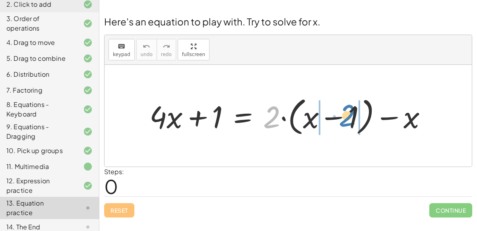
drag, startPoint x: 267, startPoint y: 118, endPoint x: 341, endPoint y: 116, distance: 73.5
click at [341, 116] on div at bounding box center [291, 115] width 292 height 45
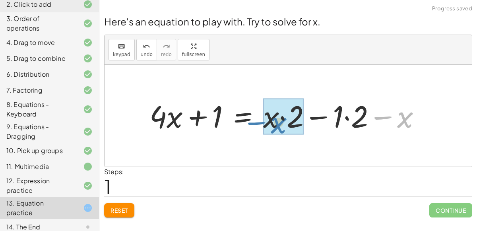
drag, startPoint x: 402, startPoint y: 119, endPoint x: 275, endPoint y: 124, distance: 127.3
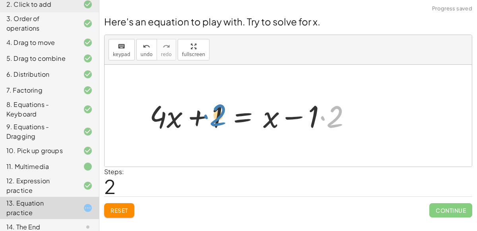
drag, startPoint x: 325, startPoint y: 116, endPoint x: 205, endPoint y: 115, distance: 120.0
click at [205, 115] on div at bounding box center [253, 115] width 216 height 40
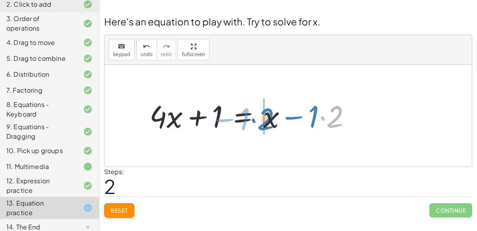
drag, startPoint x: 337, startPoint y: 117, endPoint x: 268, endPoint y: 118, distance: 69.2
click at [268, 118] on div at bounding box center [253, 115] width 216 height 40
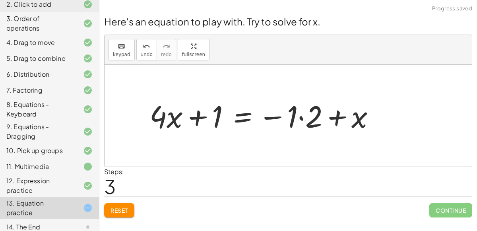
click at [340, 116] on div at bounding box center [265, 115] width 240 height 40
drag, startPoint x: 356, startPoint y: 118, endPoint x: 319, endPoint y: 121, distance: 37.5
click at [319, 121] on div at bounding box center [265, 115] width 240 height 40
drag, startPoint x: 355, startPoint y: 118, endPoint x: 263, endPoint y: 124, distance: 91.6
click at [263, 124] on div at bounding box center [265, 115] width 240 height 40
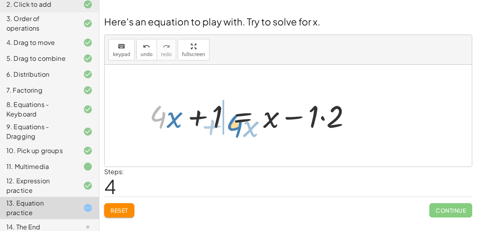
drag, startPoint x: 162, startPoint y: 118, endPoint x: 232, endPoint y: 121, distance: 70.4
click at [232, 121] on div at bounding box center [253, 115] width 216 height 40
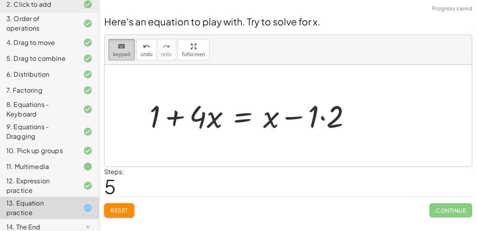
click at [118, 48] on icon "keyboard" at bounding box center [122, 47] width 8 height 10
drag, startPoint x: 312, startPoint y: 112, endPoint x: 368, endPoint y: 117, distance: 55.5
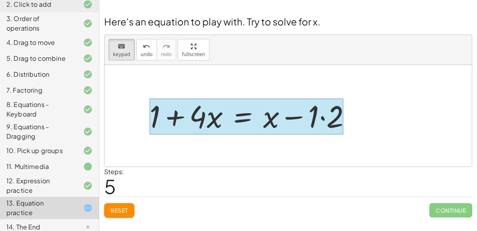
click at [241, 122] on div at bounding box center [246, 116] width 194 height 36
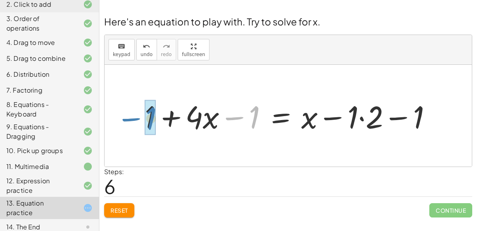
drag, startPoint x: 256, startPoint y: 113, endPoint x: 151, endPoint y: 114, distance: 104.9
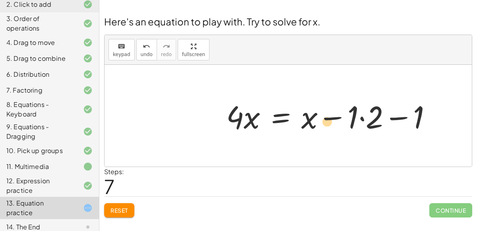
drag, startPoint x: 312, startPoint y: 116, endPoint x: 317, endPoint y: 121, distance: 7.0
click at [317, 121] on div at bounding box center [332, 115] width 220 height 41
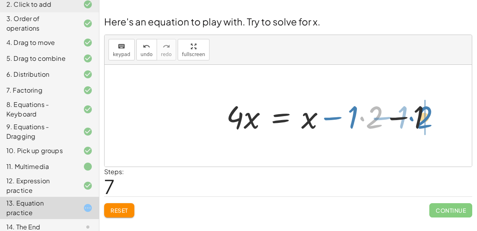
drag, startPoint x: 368, startPoint y: 113, endPoint x: 416, endPoint y: 112, distance: 48.1
click at [416, 112] on div at bounding box center [332, 115] width 220 height 41
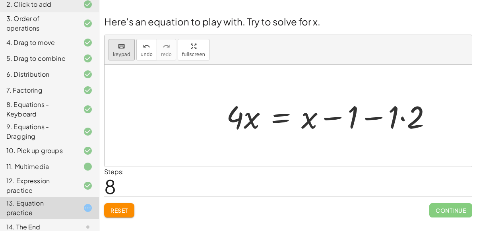
click at [116, 45] on div "keyboard" at bounding box center [121, 46] width 17 height 10
click at [126, 53] on span "keypad" at bounding box center [121, 55] width 17 height 6
click at [282, 119] on div at bounding box center [332, 115] width 220 height 41
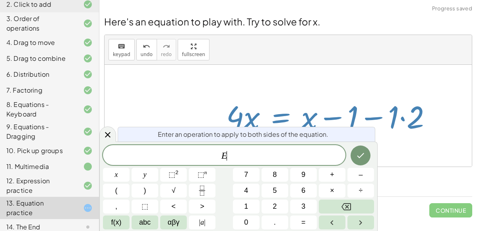
click at [400, 148] on div at bounding box center [288, 116] width 367 height 102
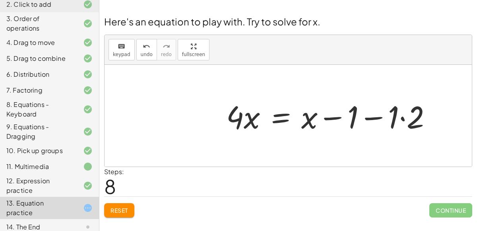
click at [46, 222] on div "14. The End" at bounding box center [38, 227] width 64 height 10
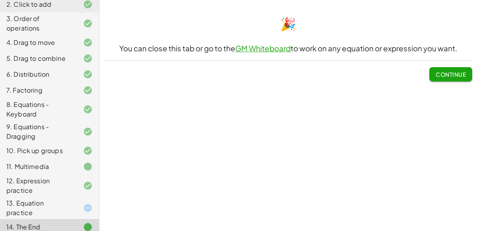
click at [433, 66] on span "Continue" at bounding box center [450, 71] width 43 height 21
click at [432, 69] on button "Continue" at bounding box center [450, 74] width 43 height 14
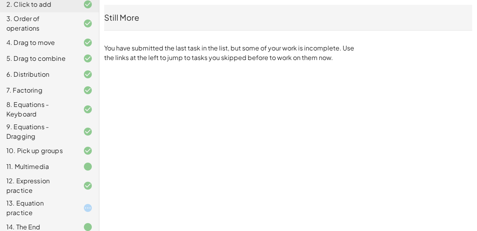
click at [91, 203] on icon at bounding box center [88, 208] width 10 height 10
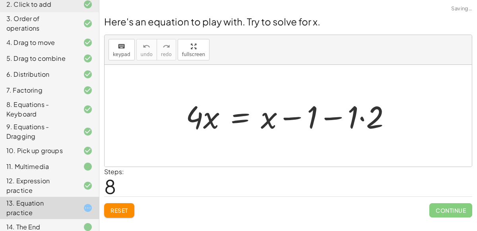
click at [91, 203] on icon at bounding box center [88, 208] width 10 height 10
click at [113, 212] on span "Reset" at bounding box center [118, 210] width 17 height 7
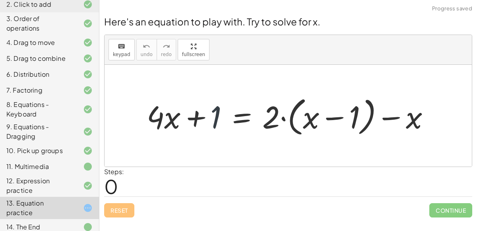
drag, startPoint x: 210, startPoint y: 115, endPoint x: 219, endPoint y: 115, distance: 8.7
click at [219, 115] on div at bounding box center [291, 116] width 297 height 46
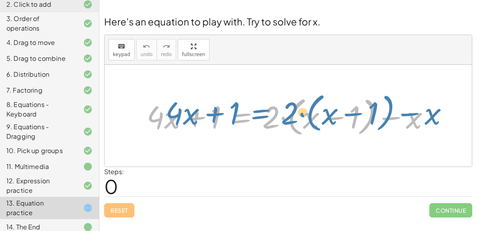
drag, startPoint x: 261, startPoint y: 107, endPoint x: 267, endPoint y: 103, distance: 7.4
click at [267, 103] on div at bounding box center [291, 116] width 297 height 46
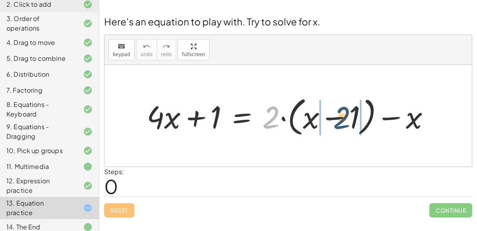
drag, startPoint x: 270, startPoint y: 120, endPoint x: 340, endPoint y: 118, distance: 70.0
click at [340, 118] on div at bounding box center [291, 116] width 297 height 46
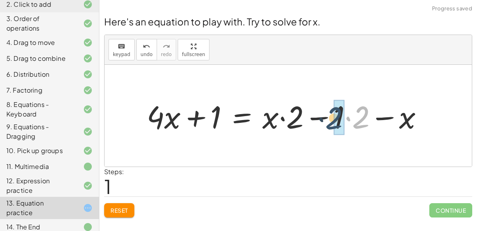
drag, startPoint x: 362, startPoint y: 119, endPoint x: 335, endPoint y: 119, distance: 27.0
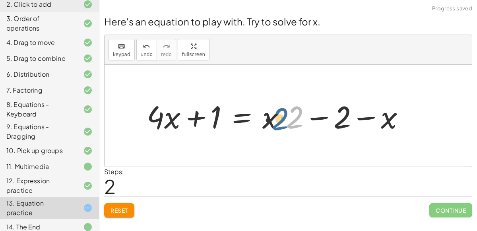
drag, startPoint x: 294, startPoint y: 118, endPoint x: 275, endPoint y: 120, distance: 19.2
click at [275, 120] on div at bounding box center [279, 115] width 272 height 41
drag, startPoint x: 300, startPoint y: 117, endPoint x: 265, endPoint y: 116, distance: 35.0
click at [265, 116] on div at bounding box center [279, 115] width 272 height 41
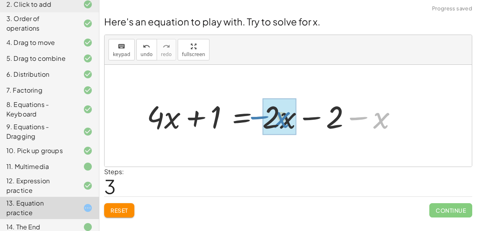
drag, startPoint x: 385, startPoint y: 116, endPoint x: 285, endPoint y: 116, distance: 99.7
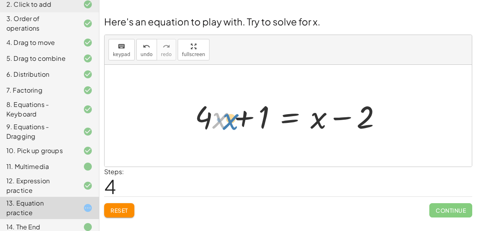
drag, startPoint x: 213, startPoint y: 115, endPoint x: 208, endPoint y: 113, distance: 5.9
click at [208, 113] on div at bounding box center [291, 115] width 201 height 41
drag, startPoint x: 264, startPoint y: 113, endPoint x: 291, endPoint y: 111, distance: 27.1
click at [291, 111] on div at bounding box center [291, 115] width 201 height 41
click at [278, 118] on div at bounding box center [291, 115] width 201 height 41
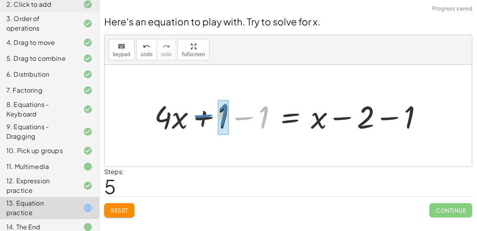
drag, startPoint x: 261, startPoint y: 116, endPoint x: 221, endPoint y: 113, distance: 39.8
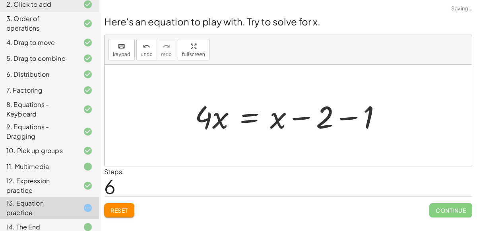
click at [408, 112] on div at bounding box center [288, 116] width 367 height 102
drag, startPoint x: 369, startPoint y: 117, endPoint x: 310, endPoint y: 118, distance: 59.2
click at [310, 118] on div at bounding box center [291, 115] width 201 height 41
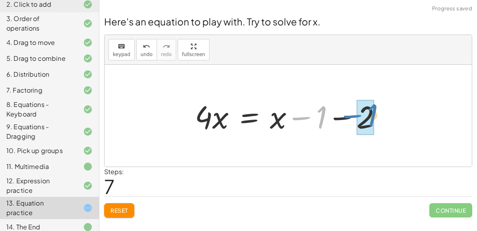
drag, startPoint x: 317, startPoint y: 116, endPoint x: 363, endPoint y: 111, distance: 45.9
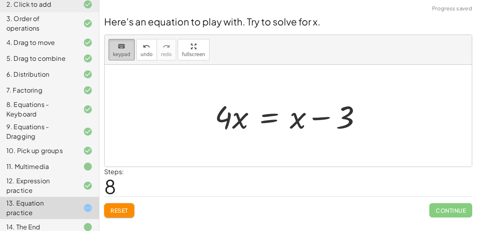
click at [118, 49] on icon "keyboard" at bounding box center [122, 47] width 8 height 10
click at [122, 41] on div "keyboard" at bounding box center [121, 46] width 17 height 10
click at [273, 118] on div at bounding box center [291, 115] width 161 height 41
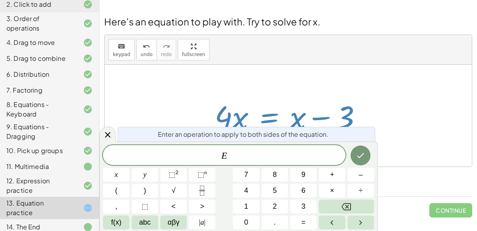
click at [231, 157] on span "E ​" at bounding box center [224, 155] width 242 height 11
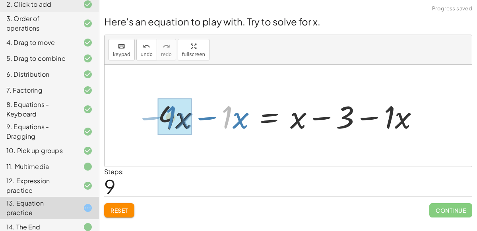
drag, startPoint x: 232, startPoint y: 122, endPoint x: 175, endPoint y: 122, distance: 56.4
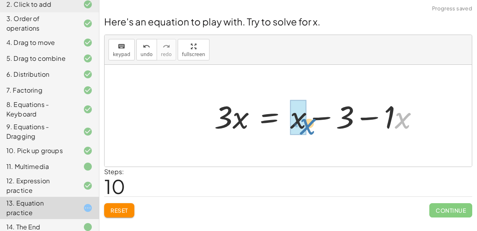
drag, startPoint x: 398, startPoint y: 123, endPoint x: 303, endPoint y: 128, distance: 95.1
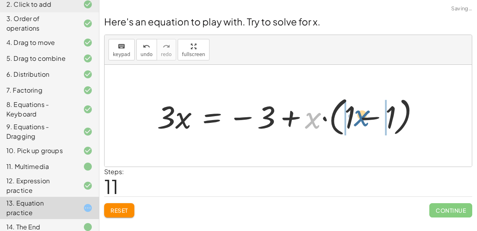
drag, startPoint x: 316, startPoint y: 121, endPoint x: 366, endPoint y: 118, distance: 50.2
click at [366, 118] on div at bounding box center [291, 116] width 277 height 46
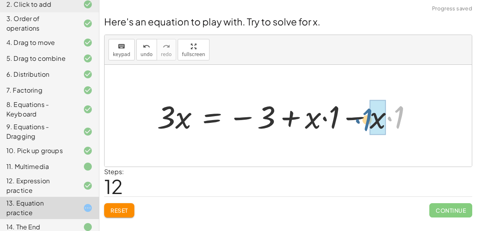
drag, startPoint x: 396, startPoint y: 119, endPoint x: 365, endPoint y: 120, distance: 31.0
click at [365, 120] on div at bounding box center [287, 115] width 269 height 41
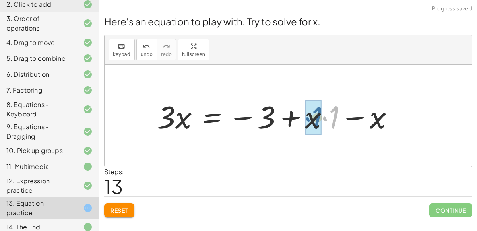
drag, startPoint x: 327, startPoint y: 119, endPoint x: 308, endPoint y: 120, distance: 18.7
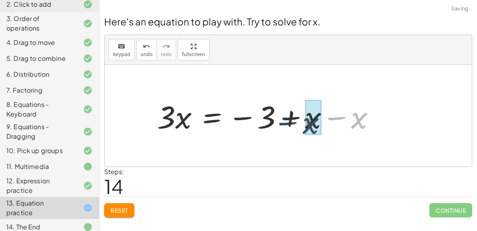
drag, startPoint x: 354, startPoint y: 119, endPoint x: 307, endPoint y: 122, distance: 46.6
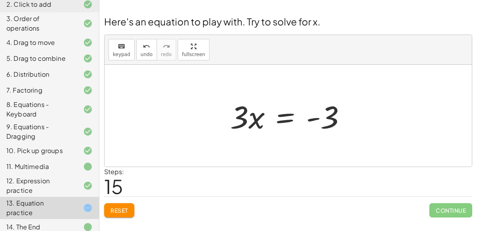
click at [283, 122] on div at bounding box center [291, 115] width 130 height 41
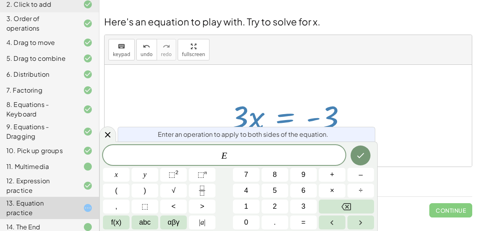
click at [354, 79] on div at bounding box center [288, 116] width 367 height 102
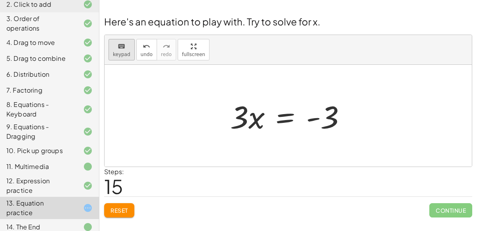
click at [122, 49] on icon "keyboard" at bounding box center [122, 47] width 8 height 10
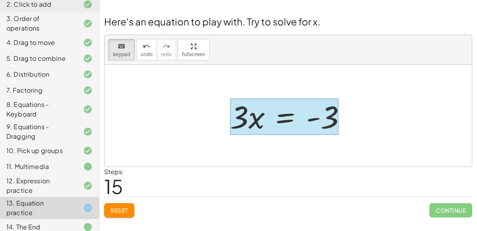
click at [287, 121] on div at bounding box center [284, 116] width 108 height 37
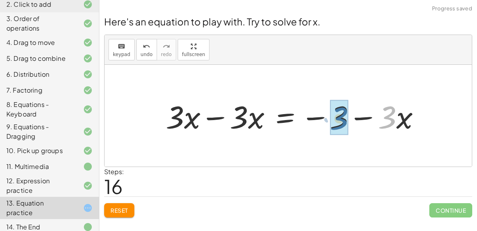
drag, startPoint x: 389, startPoint y: 124, endPoint x: 338, endPoint y: 125, distance: 51.3
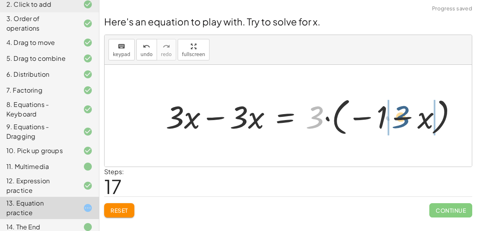
drag, startPoint x: 317, startPoint y: 118, endPoint x: 403, endPoint y: 117, distance: 85.8
click at [403, 117] on div at bounding box center [315, 116] width 306 height 44
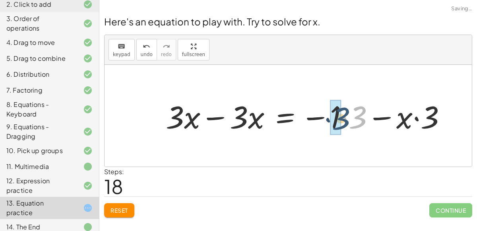
drag, startPoint x: 357, startPoint y: 116, endPoint x: 339, endPoint y: 117, distance: 17.5
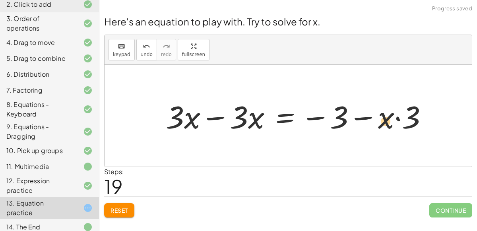
drag, startPoint x: 410, startPoint y: 114, endPoint x: 385, endPoint y: 117, distance: 24.8
click at [385, 117] on div at bounding box center [300, 115] width 276 height 41
drag, startPoint x: 416, startPoint y: 117, endPoint x: 391, endPoint y: 120, distance: 24.5
click at [391, 120] on div at bounding box center [300, 115] width 276 height 41
drag, startPoint x: 416, startPoint y: 118, endPoint x: 384, endPoint y: 119, distance: 31.4
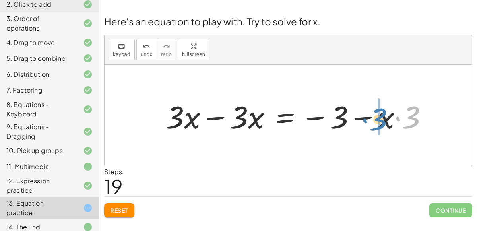
click at [384, 119] on div at bounding box center [300, 115] width 276 height 41
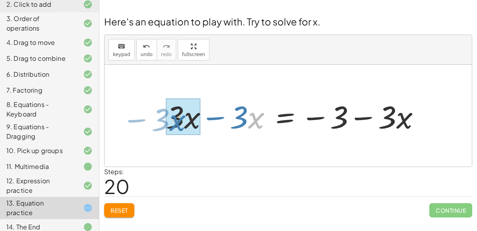
drag, startPoint x: 252, startPoint y: 119, endPoint x: 178, endPoint y: 122, distance: 73.2
click at [178, 122] on div at bounding box center [296, 115] width 269 height 41
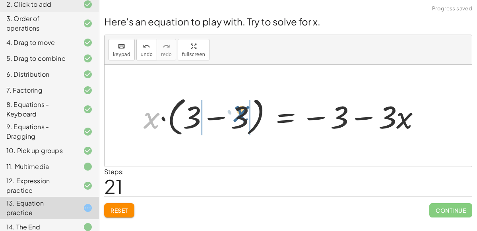
drag, startPoint x: 147, startPoint y: 114, endPoint x: 230, endPoint y: 106, distance: 83.8
click at [230, 106] on div at bounding box center [284, 116] width 291 height 46
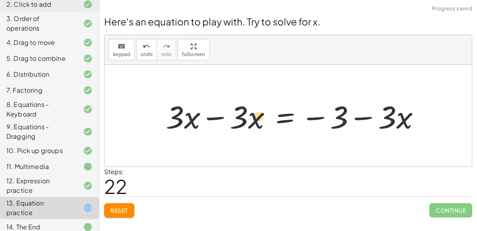
click at [253, 114] on div at bounding box center [296, 115] width 269 height 41
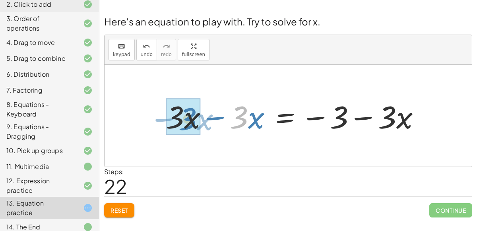
drag, startPoint x: 237, startPoint y: 110, endPoint x: 182, endPoint y: 112, distance: 55.6
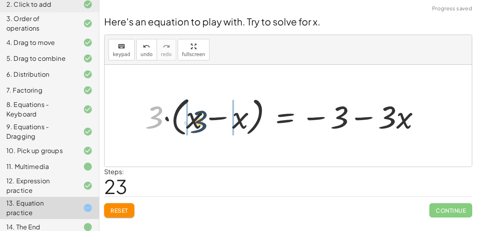
drag, startPoint x: 157, startPoint y: 112, endPoint x: 232, endPoint y: 118, distance: 74.5
click at [232, 118] on div at bounding box center [285, 116] width 289 height 46
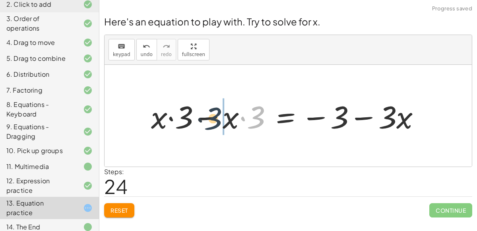
drag, startPoint x: 259, startPoint y: 116, endPoint x: 216, endPoint y: 117, distance: 43.3
click at [216, 117] on div at bounding box center [289, 115] width 284 height 41
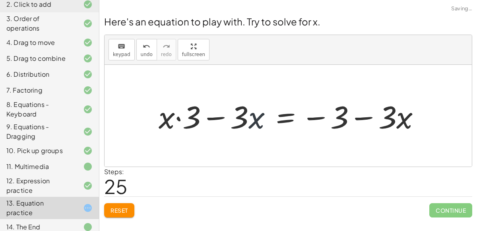
click at [250, 118] on div at bounding box center [293, 115] width 276 height 41
click at [217, 116] on div at bounding box center [293, 115] width 276 height 41
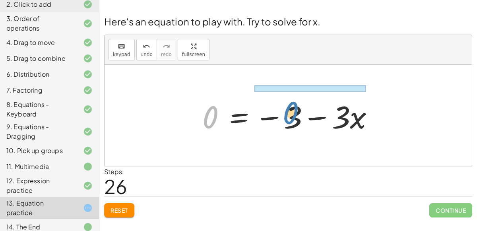
drag, startPoint x: 206, startPoint y: 116, endPoint x: 286, endPoint y: 111, distance: 80.4
click at [286, 111] on div at bounding box center [291, 115] width 186 height 41
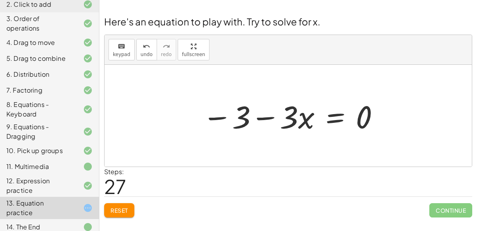
click at [118, 207] on span "Reset" at bounding box center [118, 210] width 17 height 7
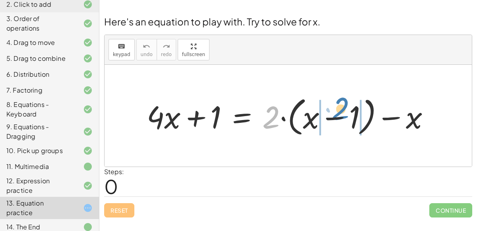
drag, startPoint x: 271, startPoint y: 116, endPoint x: 337, endPoint y: 108, distance: 66.1
click at [337, 108] on div at bounding box center [291, 116] width 297 height 46
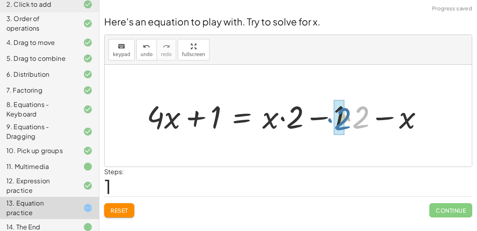
drag, startPoint x: 353, startPoint y: 113, endPoint x: 334, endPoint y: 113, distance: 19.1
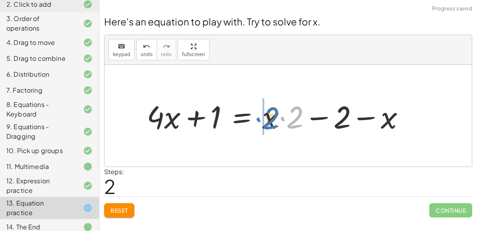
drag, startPoint x: 300, startPoint y: 116, endPoint x: 274, endPoint y: 117, distance: 26.2
click at [274, 117] on div at bounding box center [279, 115] width 272 height 41
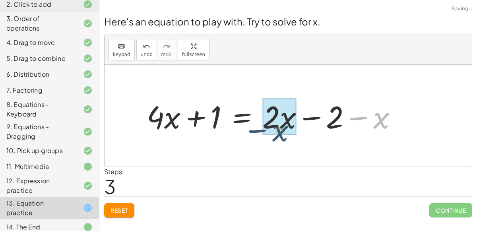
drag, startPoint x: 383, startPoint y: 120, endPoint x: 284, endPoint y: 128, distance: 99.7
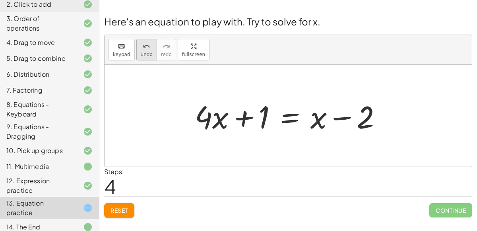
click at [141, 55] on span "undo" at bounding box center [147, 55] width 12 height 6
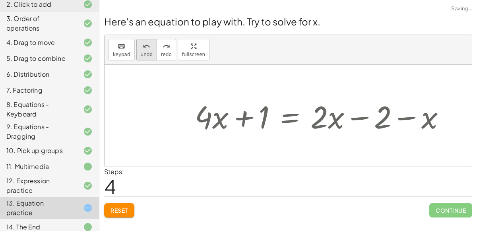
click at [141, 55] on span "undo" at bounding box center [147, 55] width 12 height 6
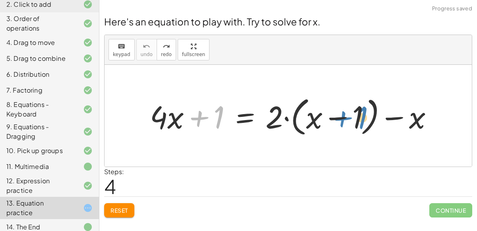
drag, startPoint x: 216, startPoint y: 117, endPoint x: 359, endPoint y: 116, distance: 143.1
click at [359, 116] on div at bounding box center [294, 116] width 297 height 46
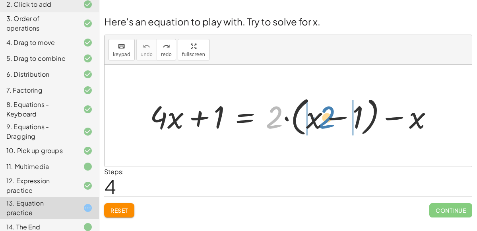
drag, startPoint x: 273, startPoint y: 112, endPoint x: 325, endPoint y: 112, distance: 52.5
click at [325, 112] on div at bounding box center [294, 116] width 297 height 46
drag, startPoint x: 272, startPoint y: 118, endPoint x: 309, endPoint y: 118, distance: 37.0
click at [309, 118] on div at bounding box center [294, 116] width 297 height 46
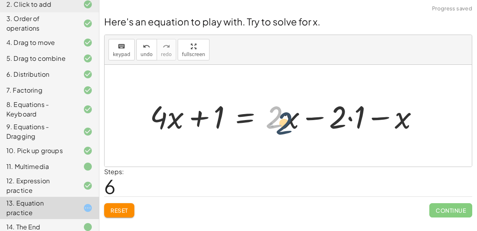
drag, startPoint x: 277, startPoint y: 116, endPoint x: 287, endPoint y: 122, distance: 11.6
click at [287, 122] on div at bounding box center [287, 115] width 283 height 41
drag, startPoint x: 273, startPoint y: 113, endPoint x: 275, endPoint y: 107, distance: 5.9
click at [275, 107] on div at bounding box center [287, 115] width 283 height 41
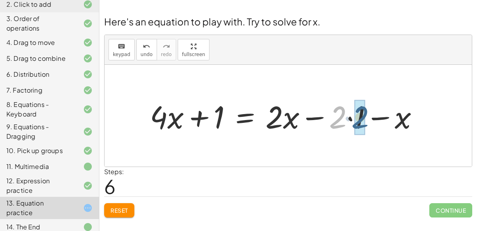
drag, startPoint x: 337, startPoint y: 116, endPoint x: 360, endPoint y: 116, distance: 22.3
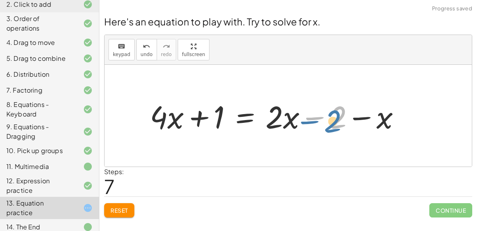
drag, startPoint x: 338, startPoint y: 111, endPoint x: 334, endPoint y: 116, distance: 6.0
click at [334, 116] on div at bounding box center [278, 115] width 265 height 41
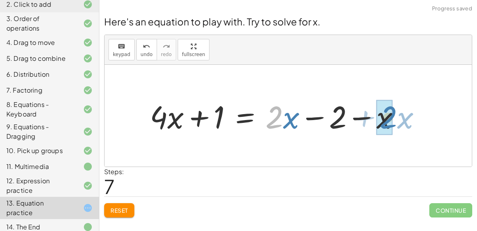
drag, startPoint x: 272, startPoint y: 114, endPoint x: 391, endPoint y: 114, distance: 119.2
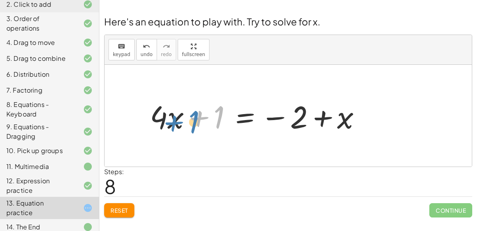
drag, startPoint x: 215, startPoint y: 108, endPoint x: 209, endPoint y: 115, distance: 9.0
click at [209, 115] on div at bounding box center [258, 115] width 225 height 41
click at [114, 46] on div "keyboard" at bounding box center [121, 46] width 17 height 10
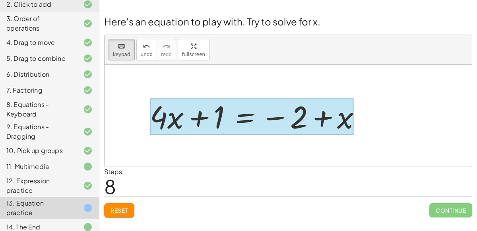
click at [249, 120] on div at bounding box center [251, 116] width 203 height 37
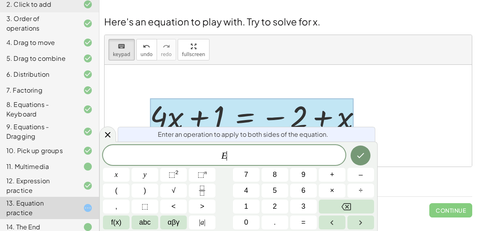
click at [248, 157] on span "E ​" at bounding box center [224, 155] width 242 height 11
click at [124, 194] on button "(" at bounding box center [116, 191] width 27 height 14
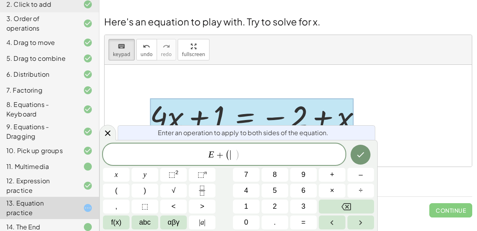
click at [407, 81] on div at bounding box center [288, 116] width 367 height 102
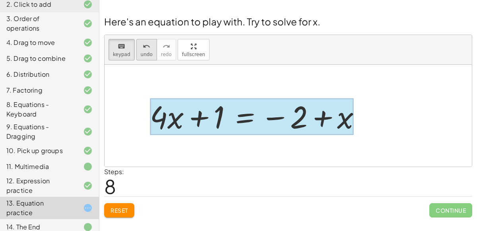
click at [145, 45] on icon "undo" at bounding box center [147, 47] width 8 height 10
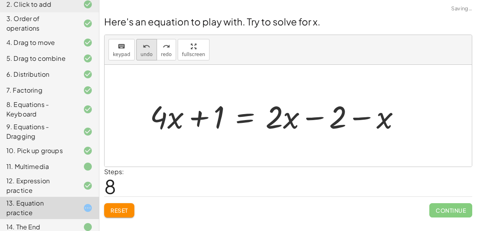
click at [145, 45] on icon "undo" at bounding box center [147, 47] width 8 height 10
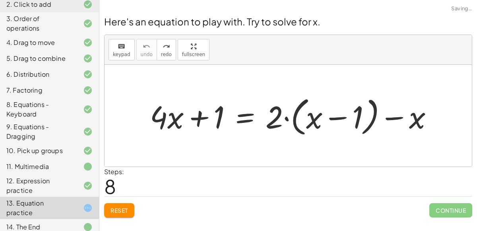
click at [120, 201] on div "Reset Continue" at bounding box center [288, 206] width 368 height 21
click at [124, 205] on button "Reset" at bounding box center [119, 210] width 30 height 14
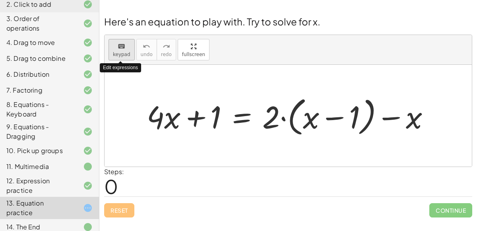
click at [120, 52] on span "keypad" at bounding box center [121, 55] width 17 height 6
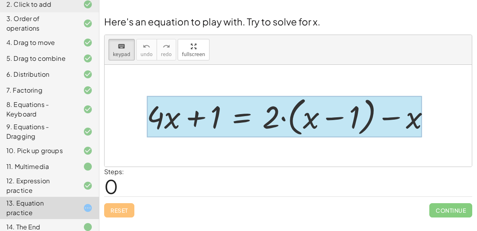
click at [257, 121] on div at bounding box center [284, 117] width 275 height 42
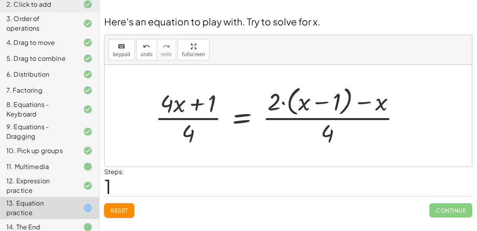
click at [105, 211] on button "Reset" at bounding box center [119, 210] width 30 height 14
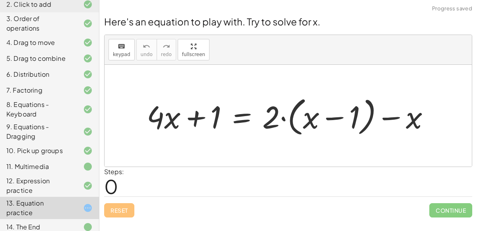
click at [97, 82] on div "5. Drag to combine" at bounding box center [49, 90] width 99 height 16
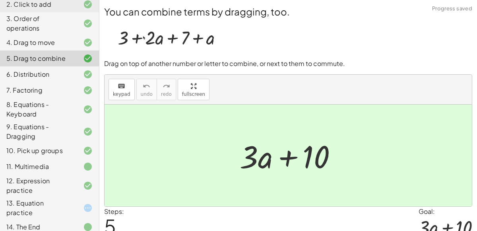
click at [64, 205] on div "13. Equation practice" at bounding box center [38, 207] width 64 height 19
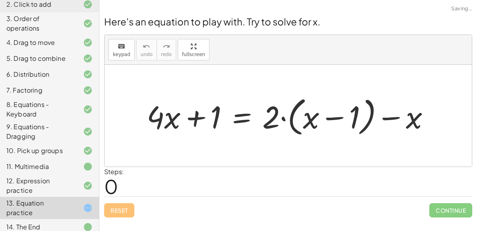
click at [82, 219] on div "12. Expression practice" at bounding box center [49, 227] width 99 height 16
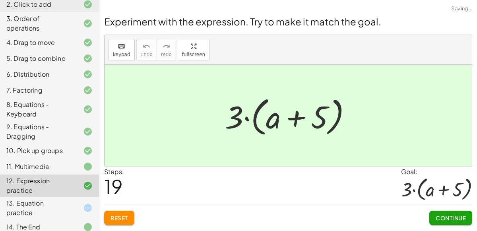
click at [79, 203] on div at bounding box center [81, 208] width 22 height 10
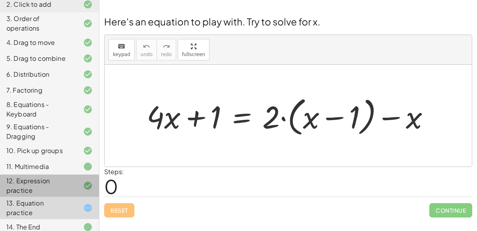
click at [77, 219] on div "12. Expression practice" at bounding box center [49, 227] width 99 height 16
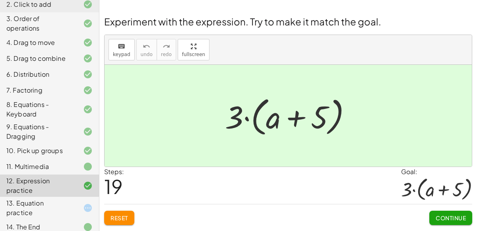
click at [37, 204] on div "13. Equation practice" at bounding box center [38, 207] width 64 height 19
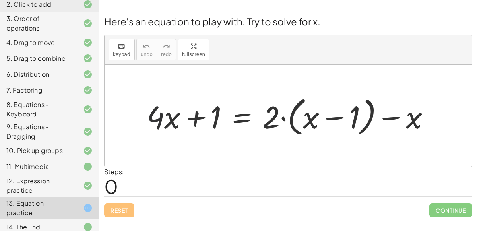
click at [161, 120] on div at bounding box center [291, 116] width 297 height 46
drag, startPoint x: 277, startPoint y: 118, endPoint x: 337, endPoint y: 111, distance: 60.3
click at [337, 111] on div at bounding box center [291, 116] width 297 height 46
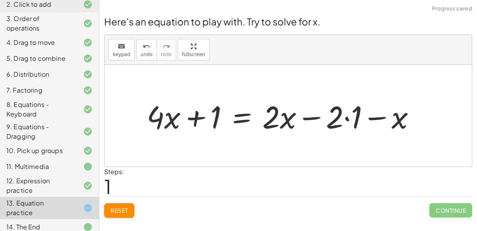
click at [312, 115] on div at bounding box center [284, 115] width 283 height 41
drag, startPoint x: 336, startPoint y: 116, endPoint x: 351, endPoint y: 114, distance: 14.8
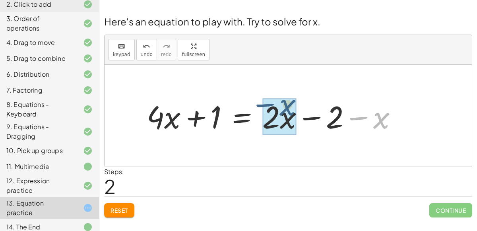
drag, startPoint x: 384, startPoint y: 124, endPoint x: 285, endPoint y: 116, distance: 98.9
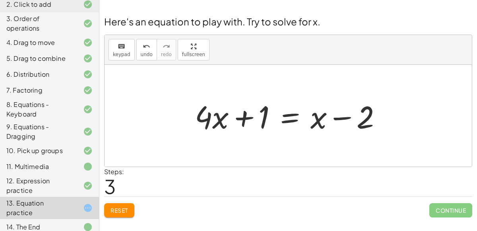
click at [125, 209] on span "Reset" at bounding box center [118, 210] width 17 height 7
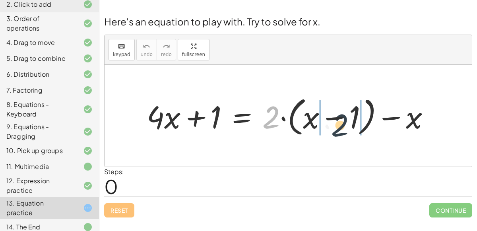
drag, startPoint x: 272, startPoint y: 116, endPoint x: 346, endPoint y: 123, distance: 74.3
click at [346, 123] on div at bounding box center [291, 116] width 297 height 46
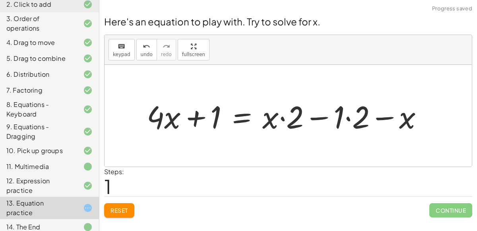
click at [347, 116] on div at bounding box center [288, 115] width 290 height 41
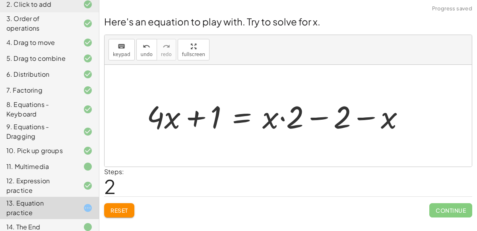
click at [313, 115] on div at bounding box center [279, 115] width 272 height 41
drag, startPoint x: 271, startPoint y: 113, endPoint x: 394, endPoint y: 114, distance: 123.2
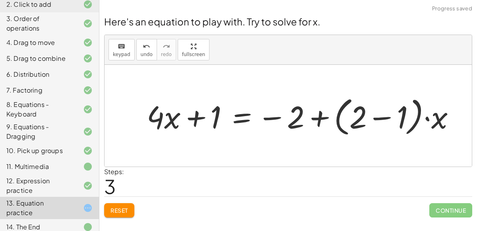
click at [375, 118] on div at bounding box center [304, 116] width 323 height 46
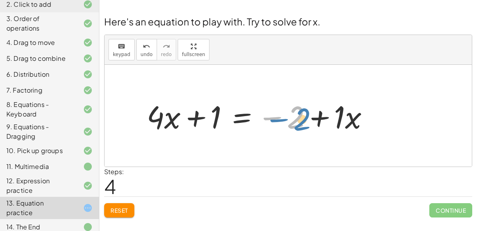
drag, startPoint x: 296, startPoint y: 119, endPoint x: 304, endPoint y: 120, distance: 7.7
click at [304, 120] on div at bounding box center [261, 115] width 236 height 41
drag, startPoint x: 291, startPoint y: 117, endPoint x: 368, endPoint y: 116, distance: 77.5
click at [368, 116] on div at bounding box center [261, 115] width 236 height 41
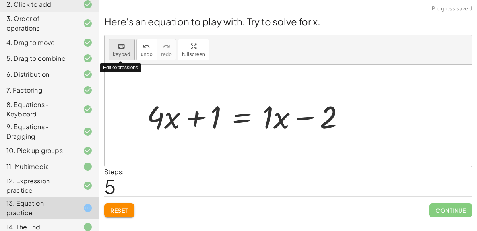
click at [119, 49] on icon "keyboard" at bounding box center [122, 47] width 8 height 10
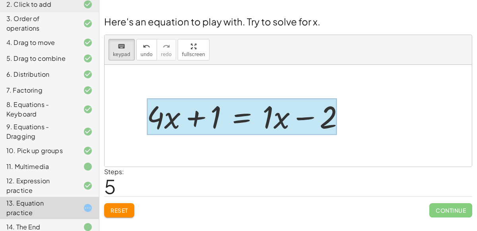
click at [229, 115] on div at bounding box center [242, 116] width 190 height 37
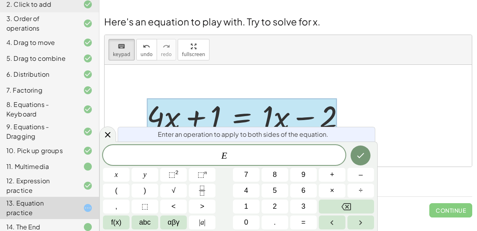
click at [232, 152] on span "E ​" at bounding box center [224, 155] width 242 height 11
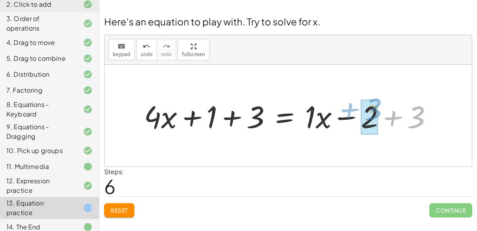
drag, startPoint x: 407, startPoint y: 118, endPoint x: 363, endPoint y: 110, distance: 45.1
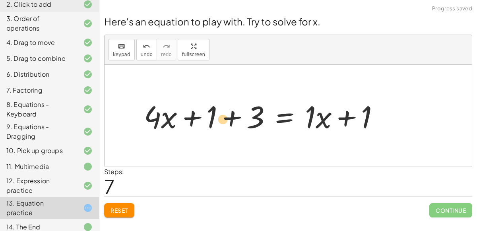
drag, startPoint x: 255, startPoint y: 110, endPoint x: 223, endPoint y: 112, distance: 32.3
click at [223, 112] on div at bounding box center [265, 115] width 250 height 40
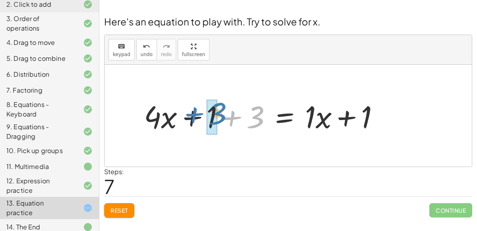
drag, startPoint x: 244, startPoint y: 115, endPoint x: 201, endPoint y: 111, distance: 43.1
click at [201, 111] on div at bounding box center [265, 115] width 250 height 40
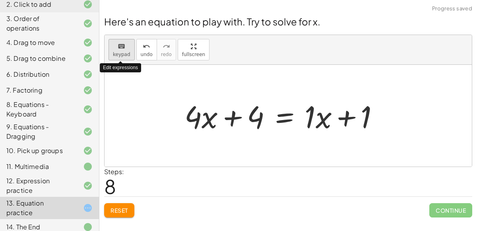
click at [120, 50] on button "keyboard keypad" at bounding box center [121, 49] width 26 height 21
click at [0, 0] on div "Here's an equation to play with. Try to solve for x. keyboard keypad undo undo …" at bounding box center [0, 0] width 0 height 0
